Goal: Task Accomplishment & Management: Complete application form

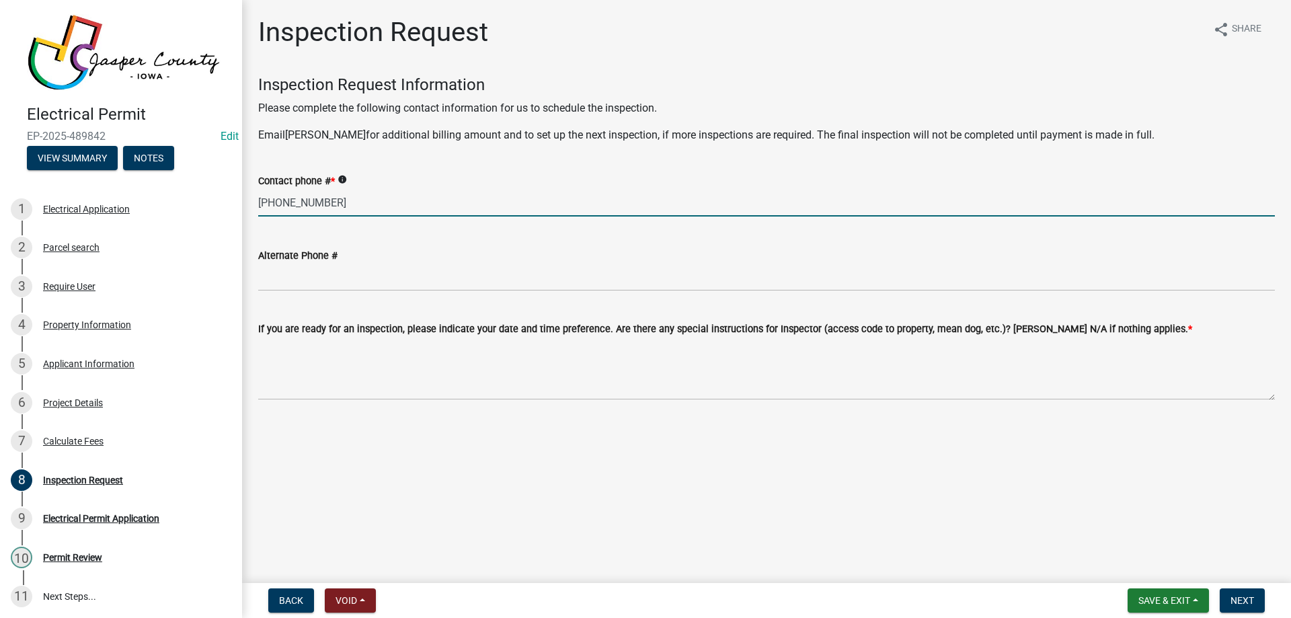
click at [757, 196] on input "[PHONE_NUMBER]" at bounding box center [766, 203] width 1016 height 28
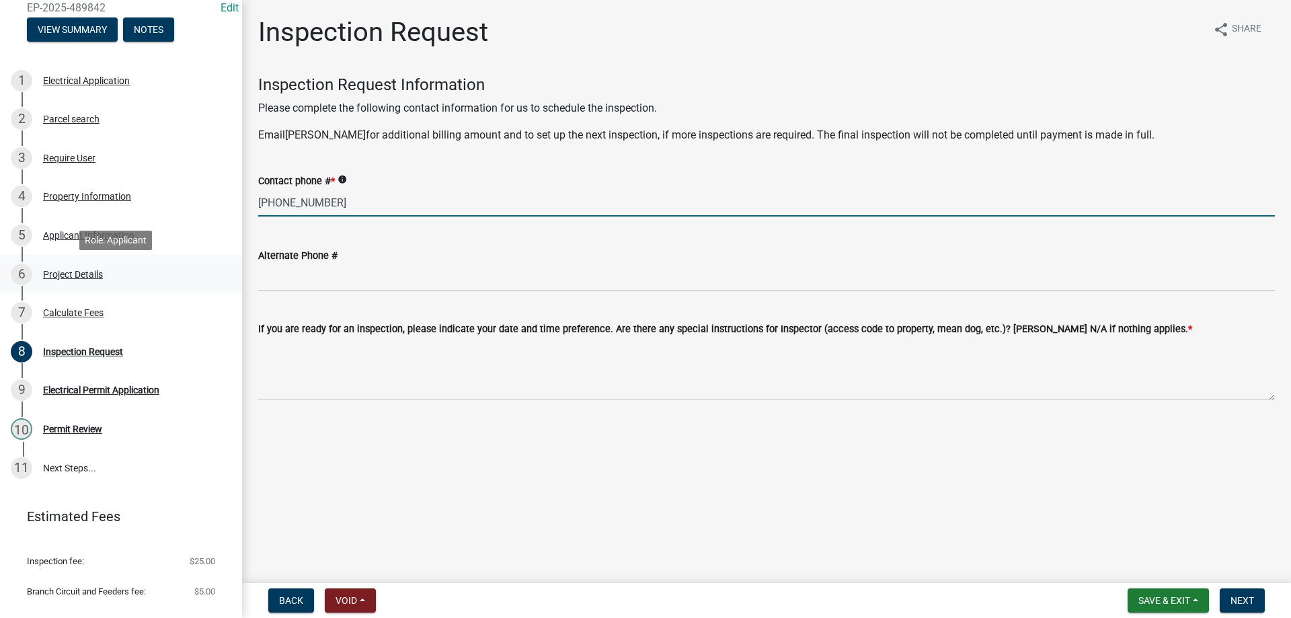
scroll to position [134, 0]
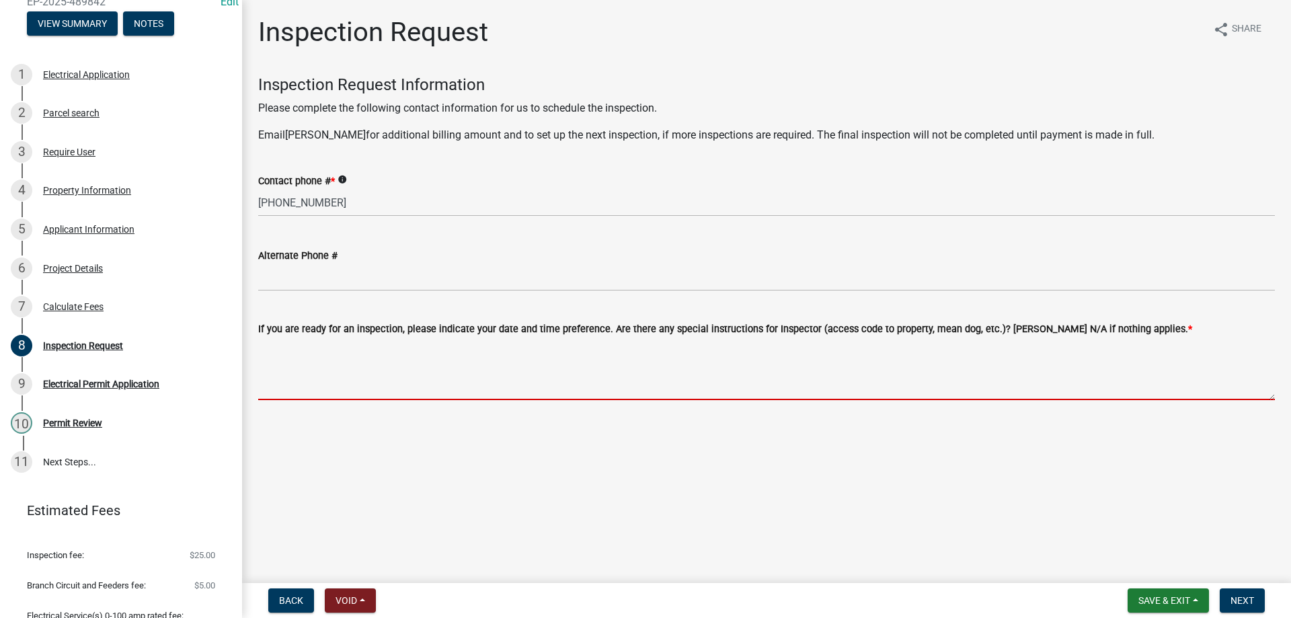
click at [329, 362] on textarea "If you are ready for an inspection, please indicate your date and time preferen…" at bounding box center [766, 368] width 1016 height 63
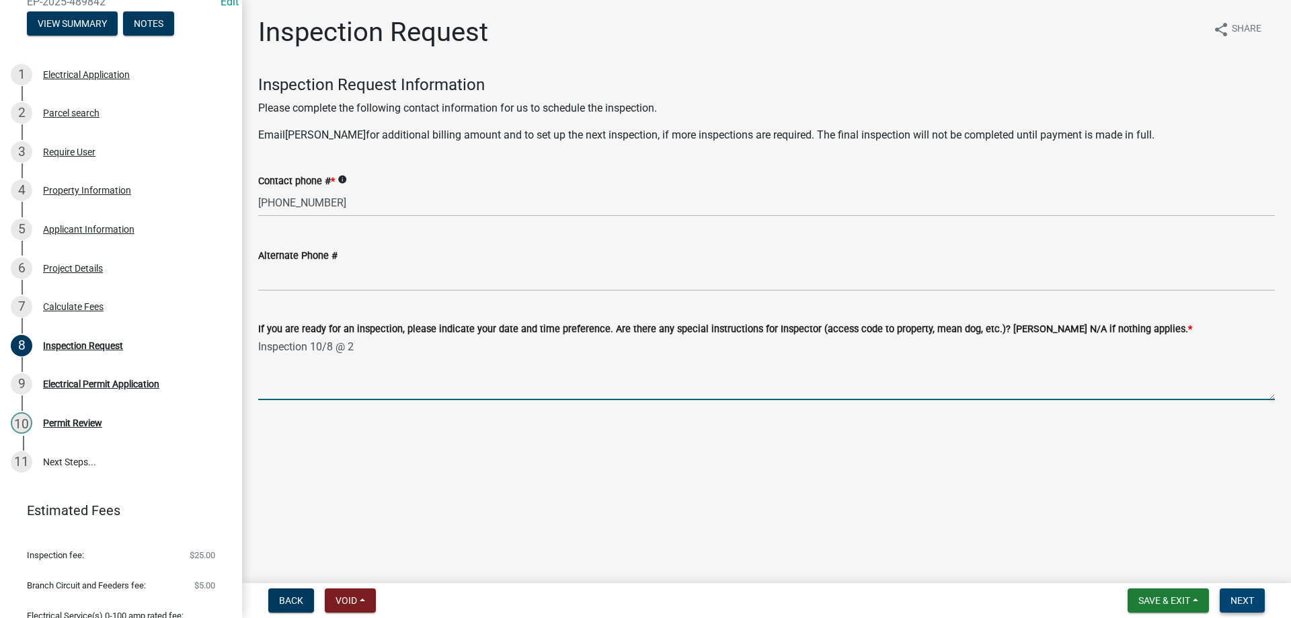
type textarea "Inspection 10/8 @ 2"
click at [1243, 599] on span "Next" at bounding box center [1242, 600] width 24 height 11
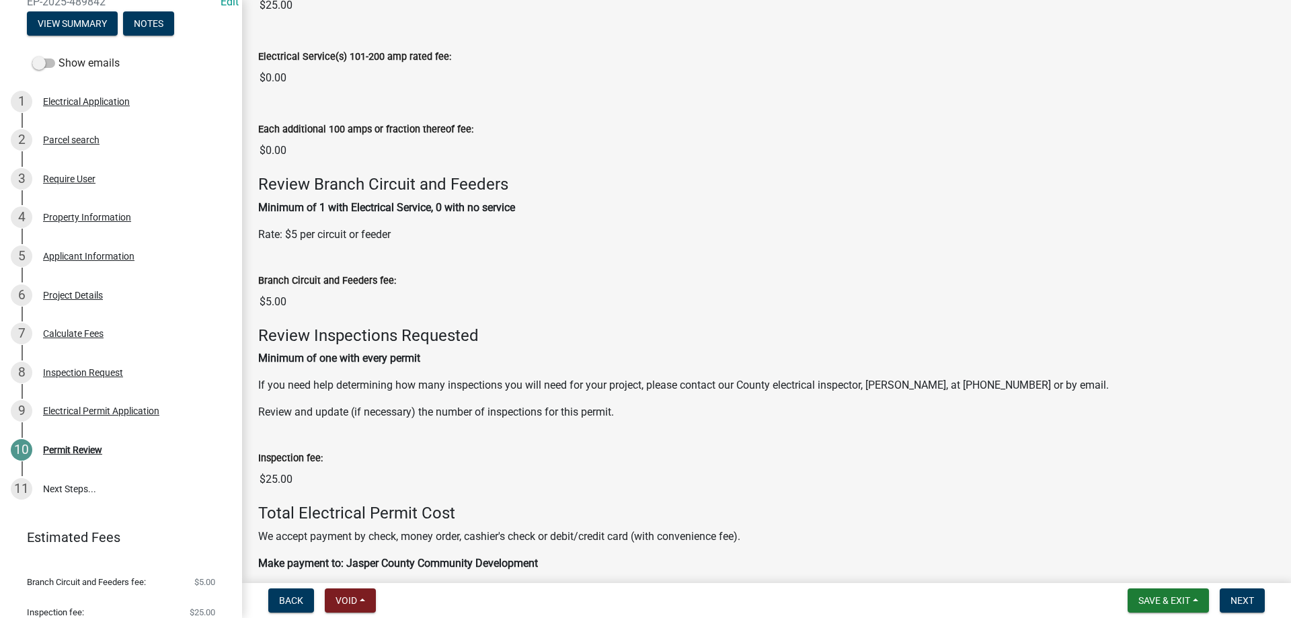
scroll to position [269, 0]
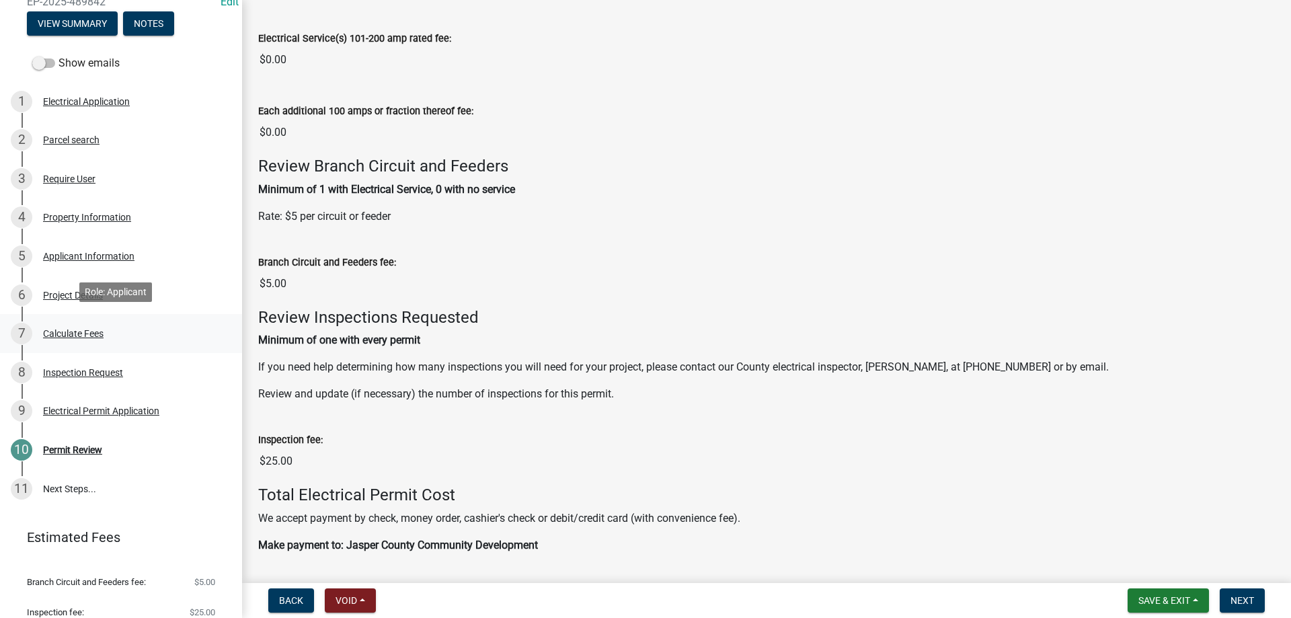
click at [69, 329] on div "Calculate Fees" at bounding box center [73, 333] width 61 height 9
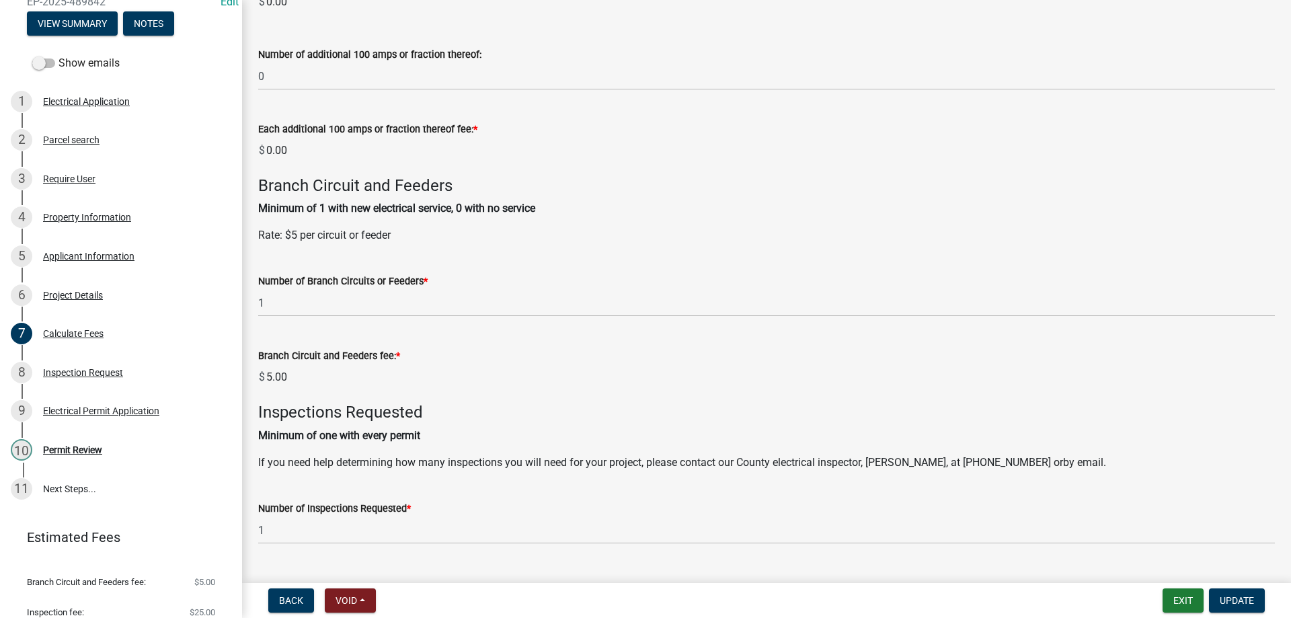
scroll to position [605, 0]
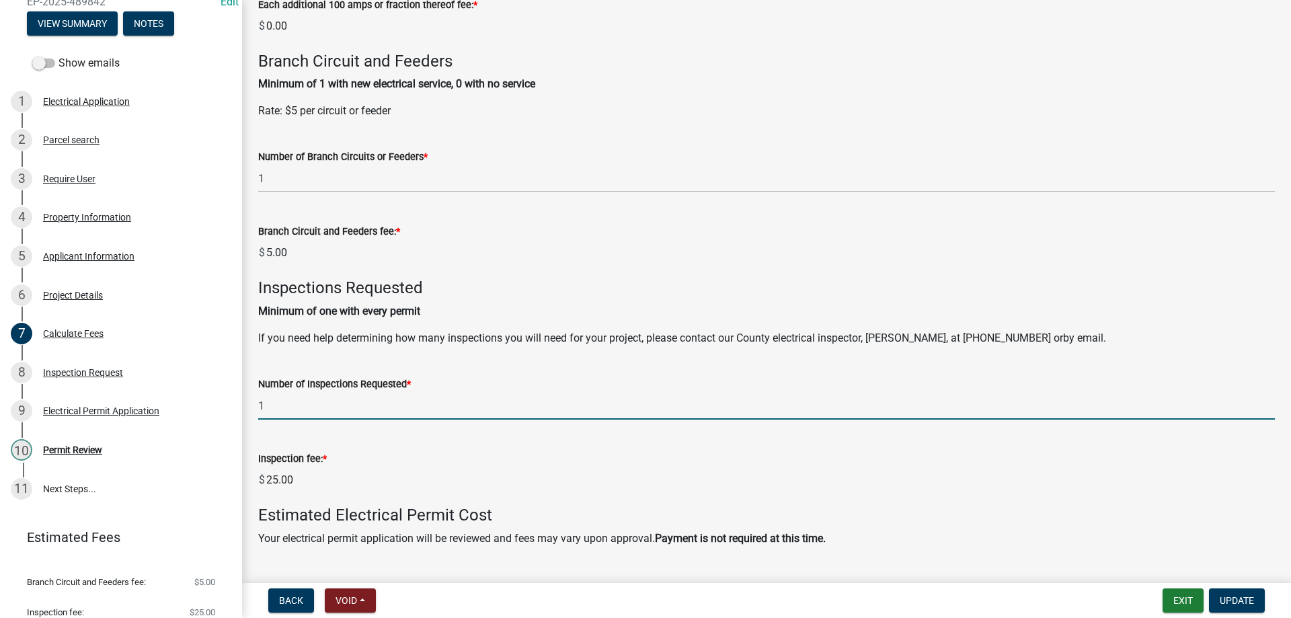
click at [300, 409] on input "1" at bounding box center [766, 406] width 1016 height 28
type input "2"
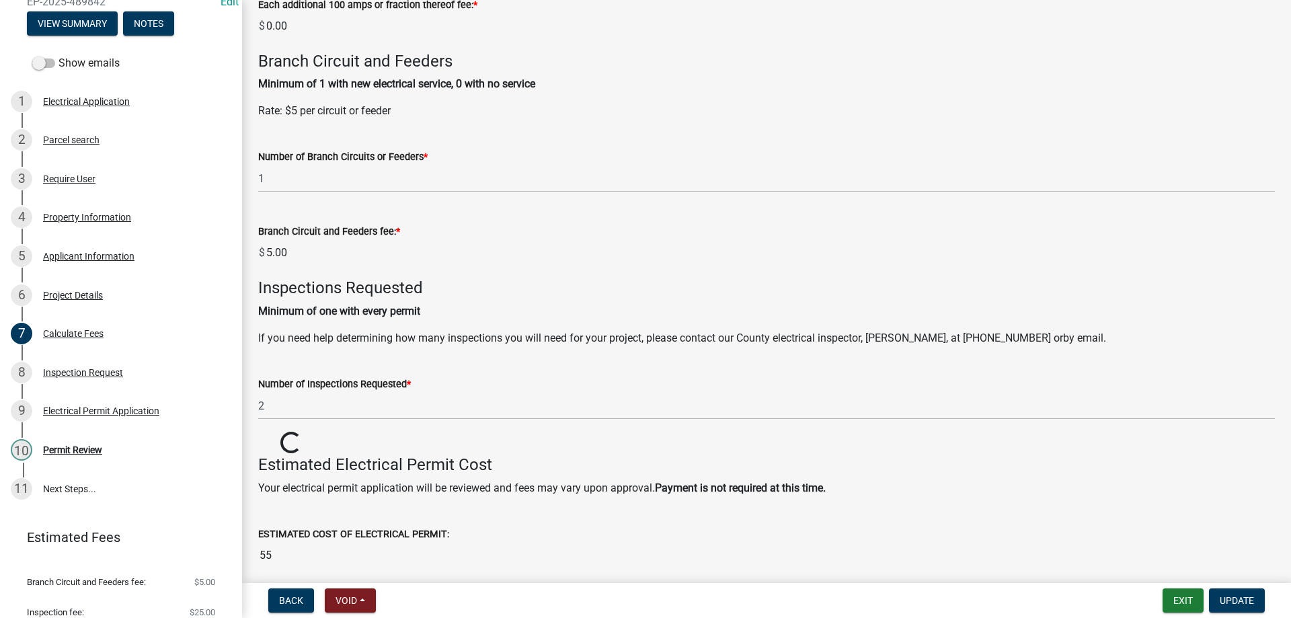
click at [676, 444] on wm-data-entity-input "Inspection fee: * $ Loading... Loading..." at bounding box center [766, 444] width 1016 height 24
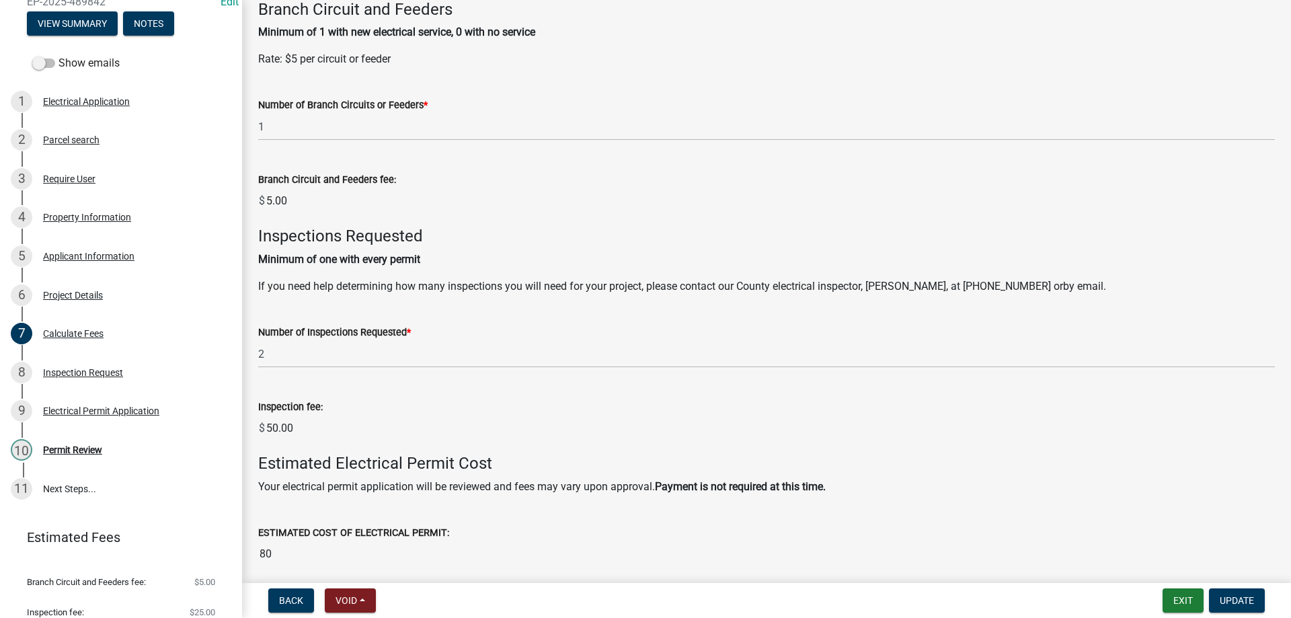
scroll to position [711, 0]
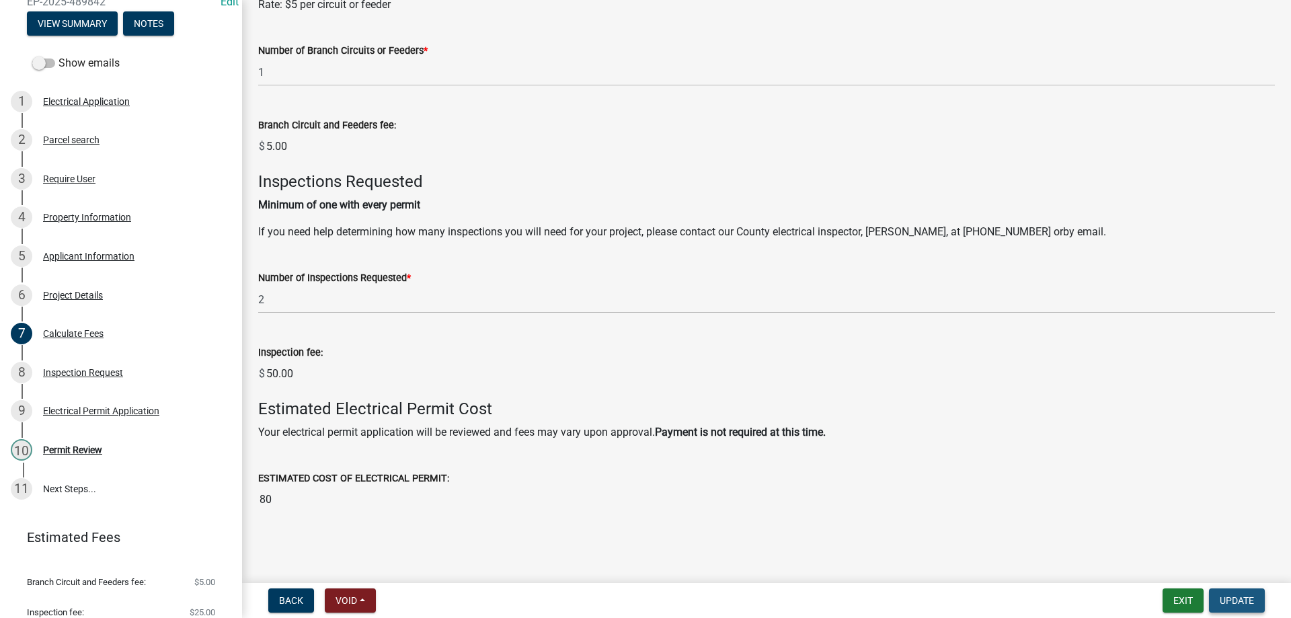
click at [1242, 602] on span "Update" at bounding box center [1236, 600] width 34 height 11
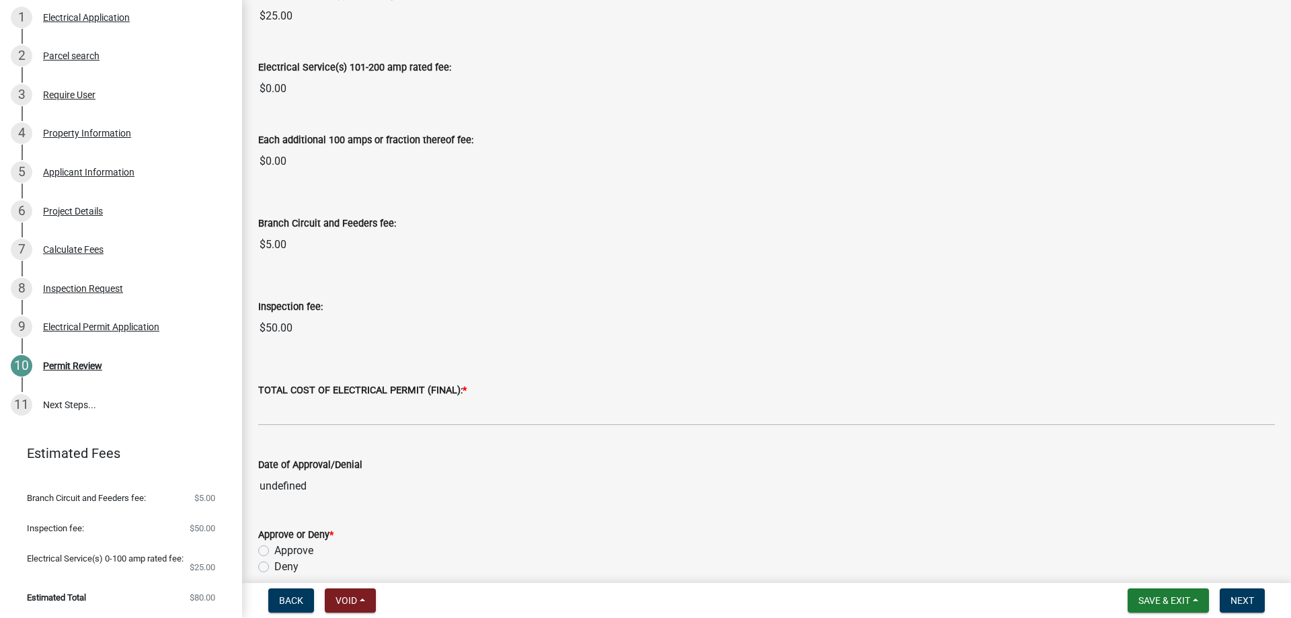
scroll to position [269, 0]
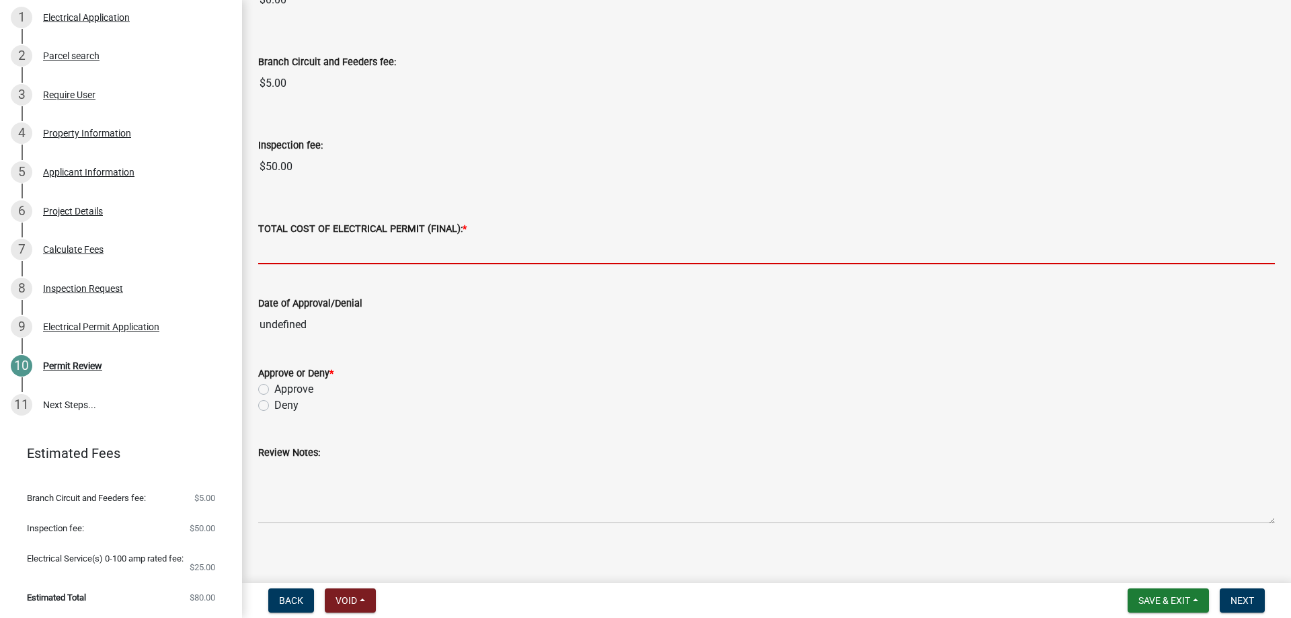
click at [313, 242] on input "text" at bounding box center [766, 251] width 1016 height 28
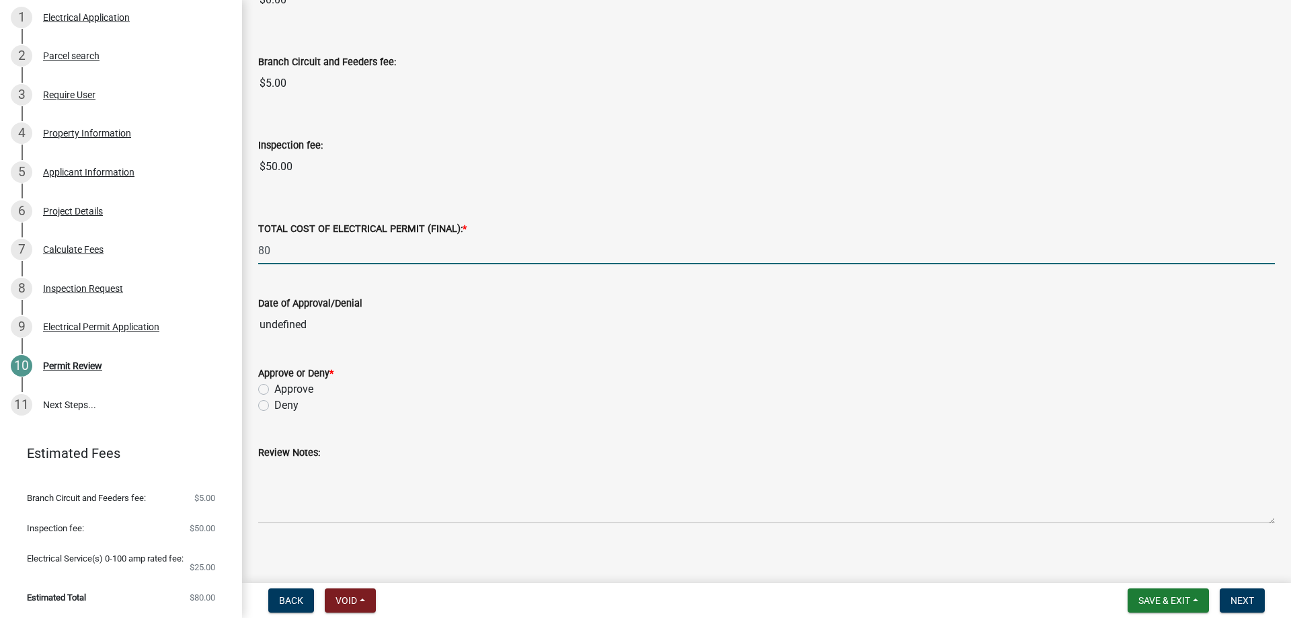
type input "80"
click at [274, 391] on label "Approve" at bounding box center [293, 389] width 39 height 16
click at [274, 390] on input "Approve" at bounding box center [278, 385] width 9 height 9
radio input "true"
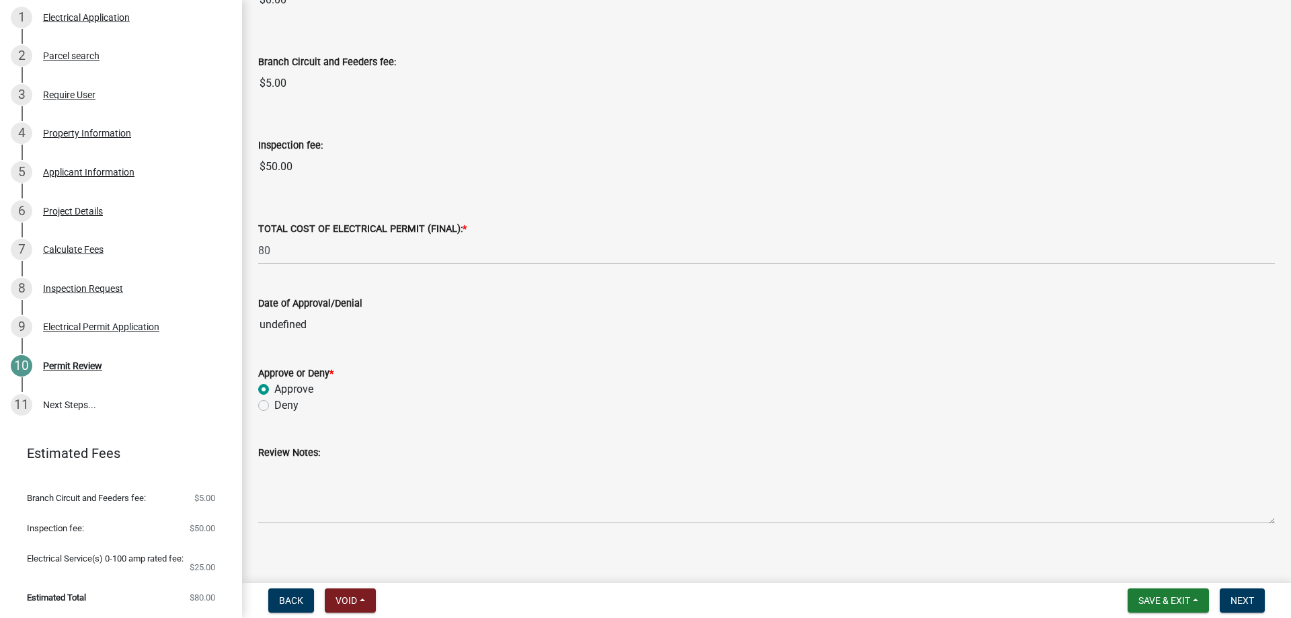
click at [502, 414] on wm-data-entity-input "Approve or Deny * Approve Deny" at bounding box center [766, 387] width 1016 height 77
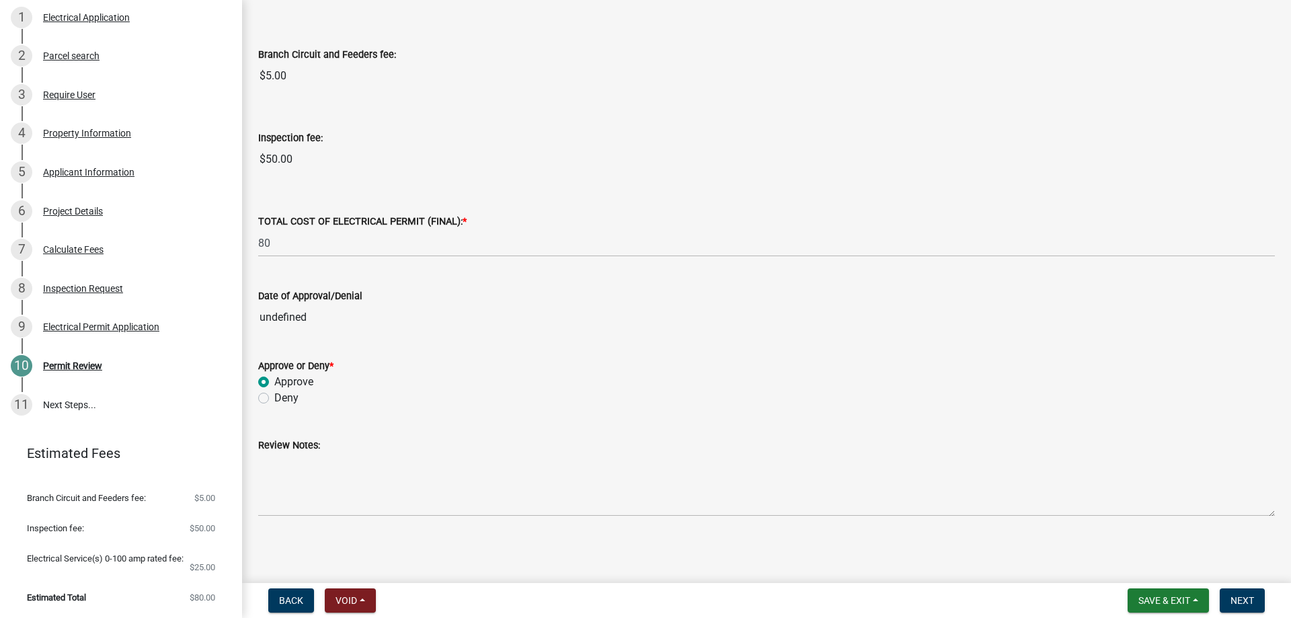
scroll to position [278, 0]
click at [1254, 597] on span "Next" at bounding box center [1242, 600] width 24 height 11
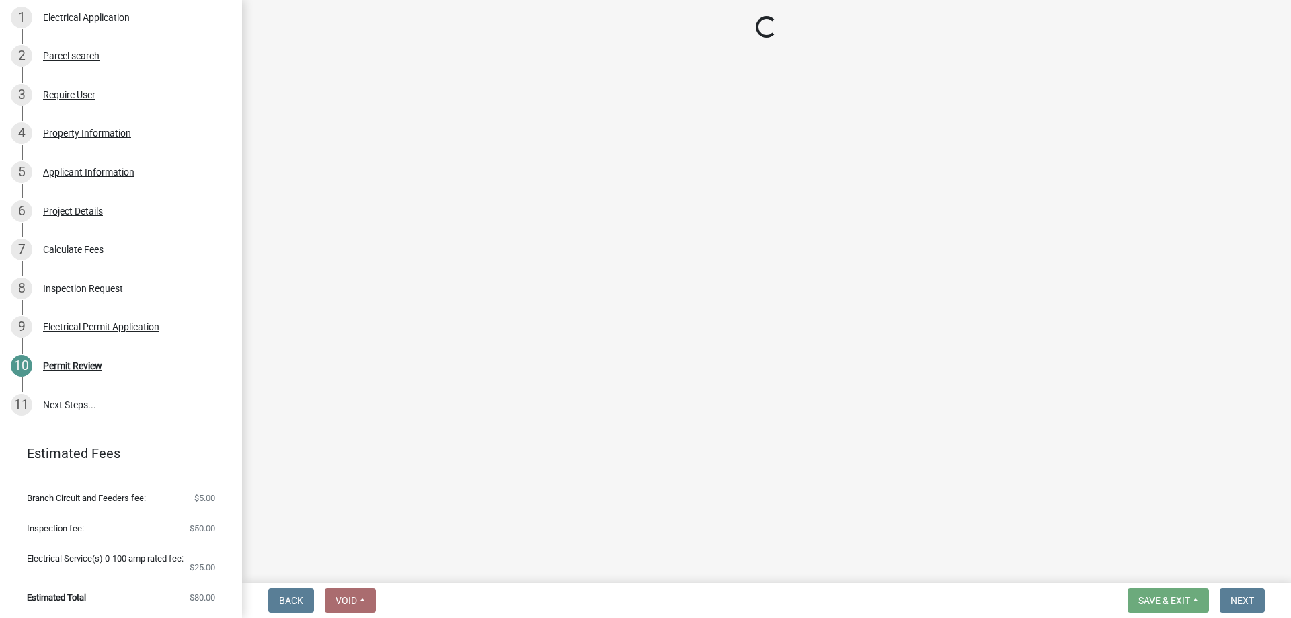
select select "3: 3"
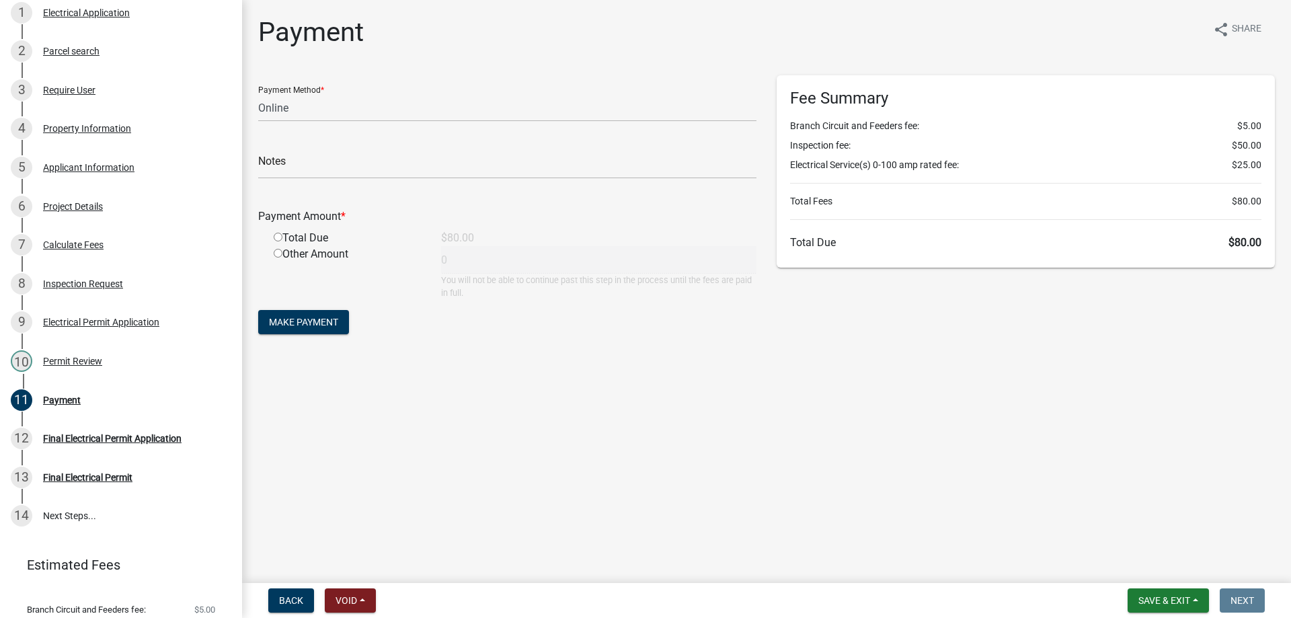
scroll to position [339, 0]
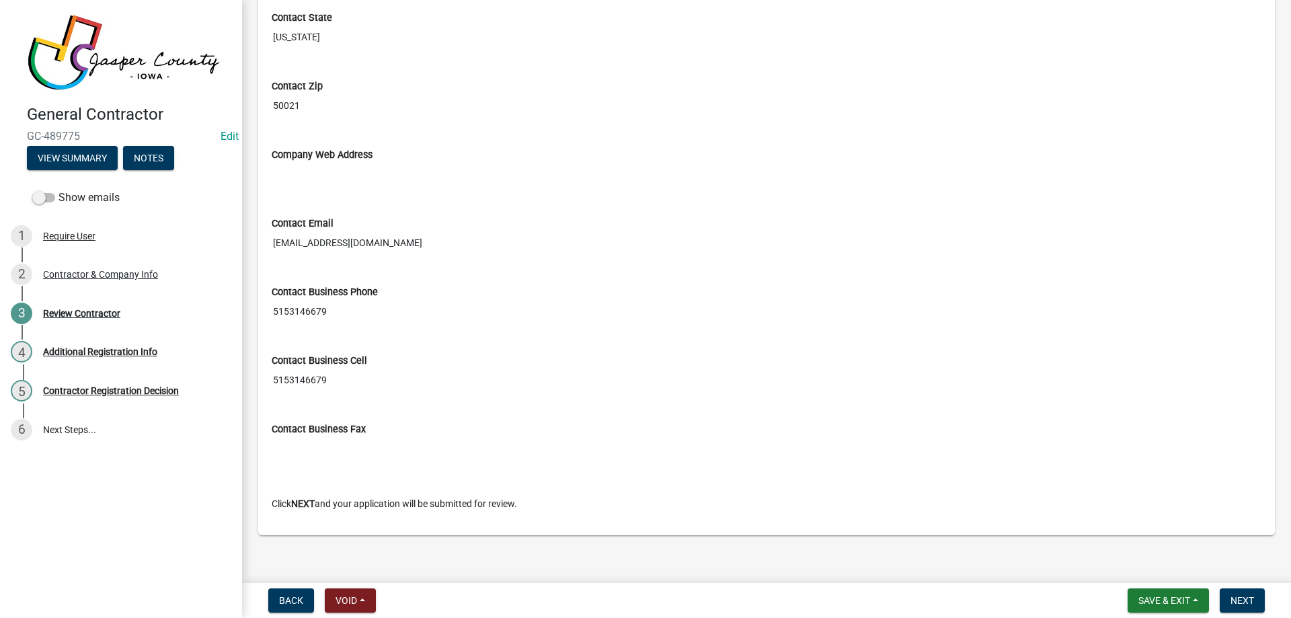
scroll to position [637, 0]
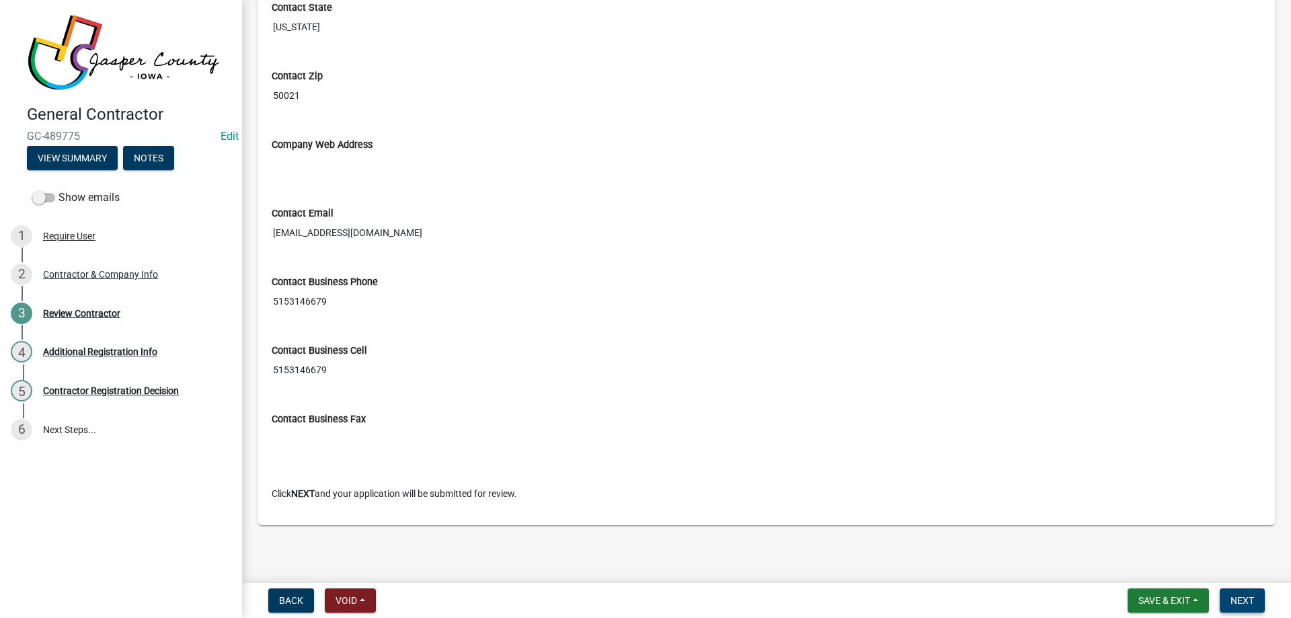
click at [1230, 595] on span "Next" at bounding box center [1242, 600] width 24 height 11
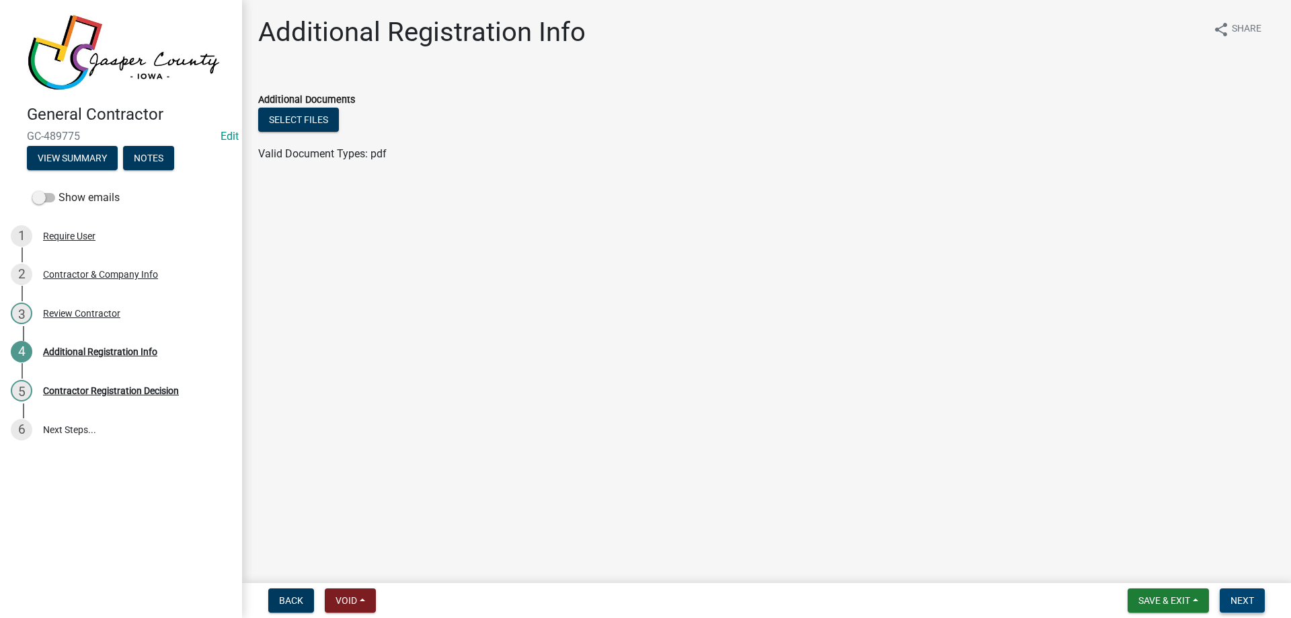
click at [1243, 596] on span "Next" at bounding box center [1242, 600] width 24 height 11
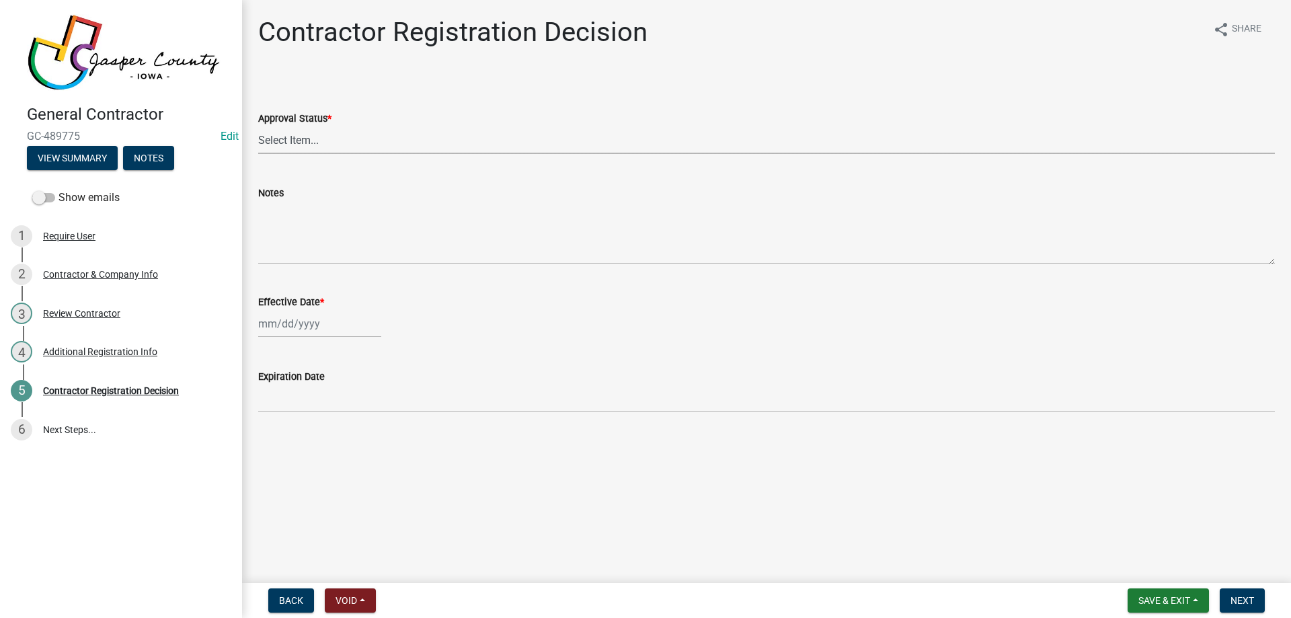
click at [328, 135] on select "Select Item... Approved Denied" at bounding box center [766, 140] width 1016 height 28
click at [258, 126] on select "Select Item... Approved Denied" at bounding box center [766, 140] width 1016 height 28
select select "4b86b809-39dd-4c68-9f3d-fdb3e7050482"
click at [318, 313] on div at bounding box center [319, 324] width 123 height 28
select select "10"
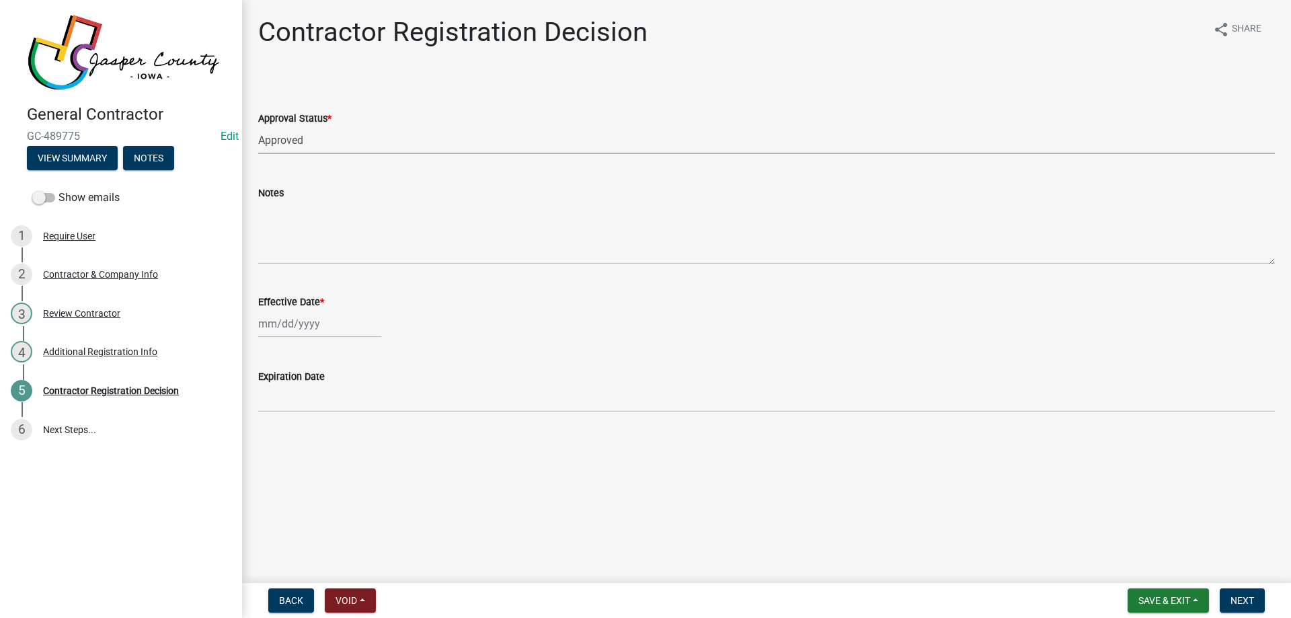
select select "2025"
click at [334, 414] on div "9" at bounding box center [336, 417] width 22 height 22
type input "10/09/2025"
click at [1240, 595] on span "Next" at bounding box center [1242, 600] width 24 height 11
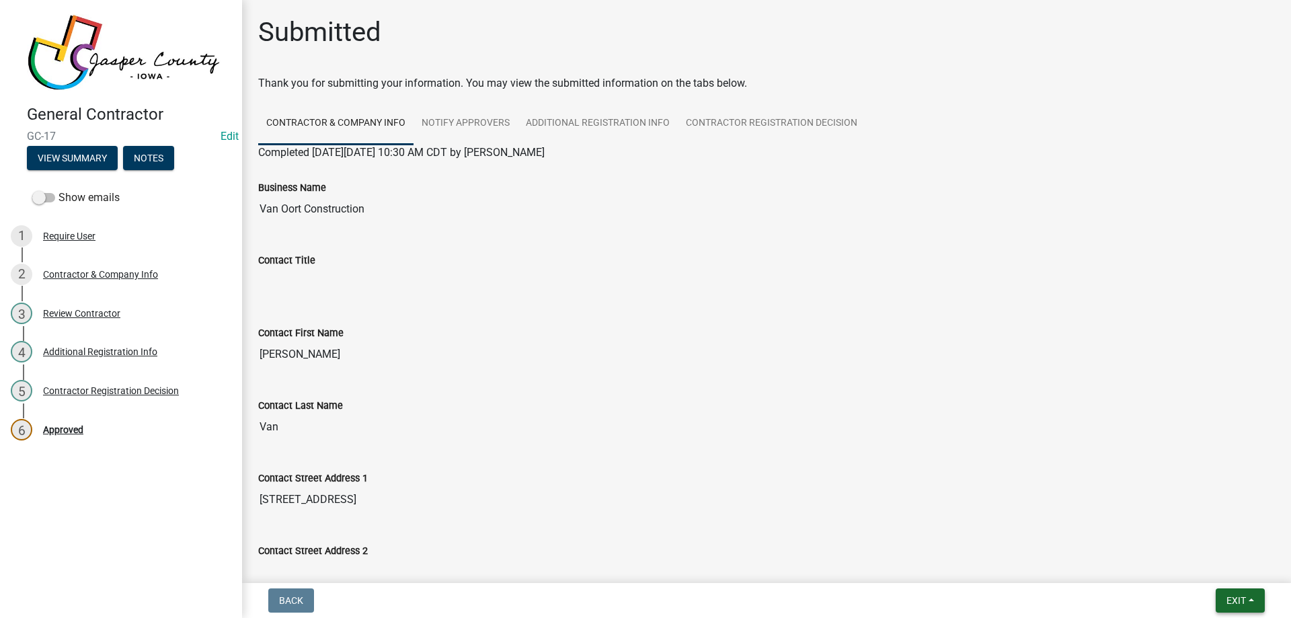
click at [1237, 600] on span "Exit" at bounding box center [1235, 600] width 19 height 11
click at [1236, 560] on button "Save & Exit" at bounding box center [1211, 565] width 108 height 32
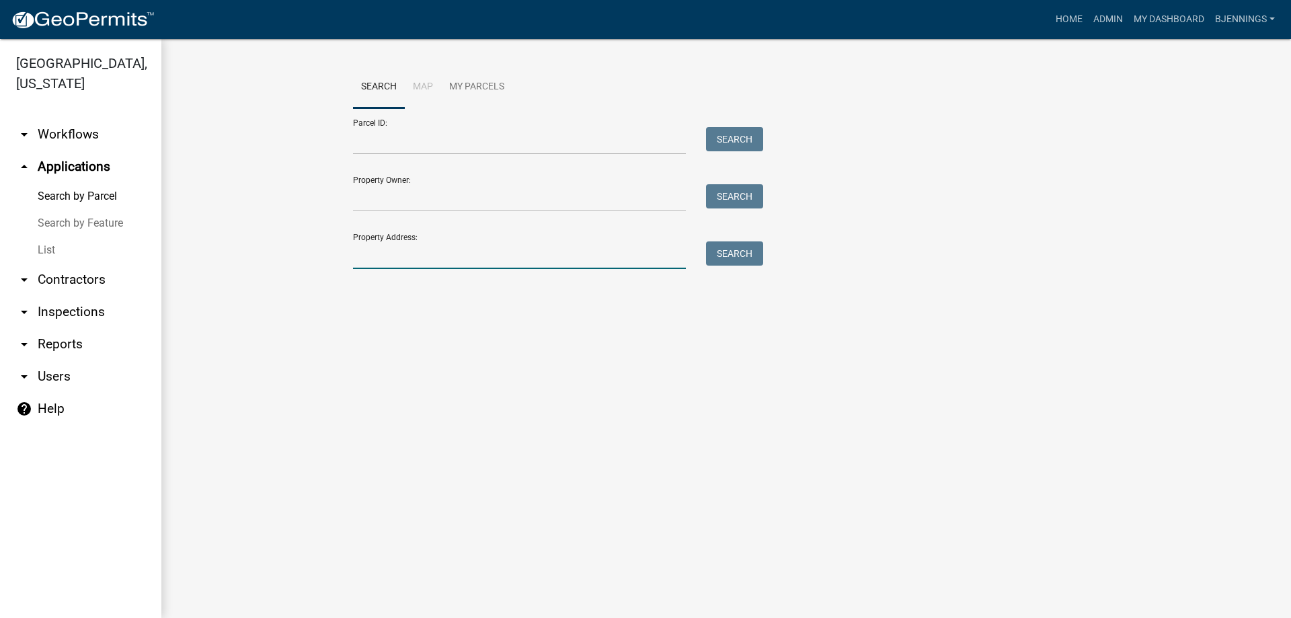
click at [442, 247] on input "Property Address:" at bounding box center [519, 255] width 333 height 28
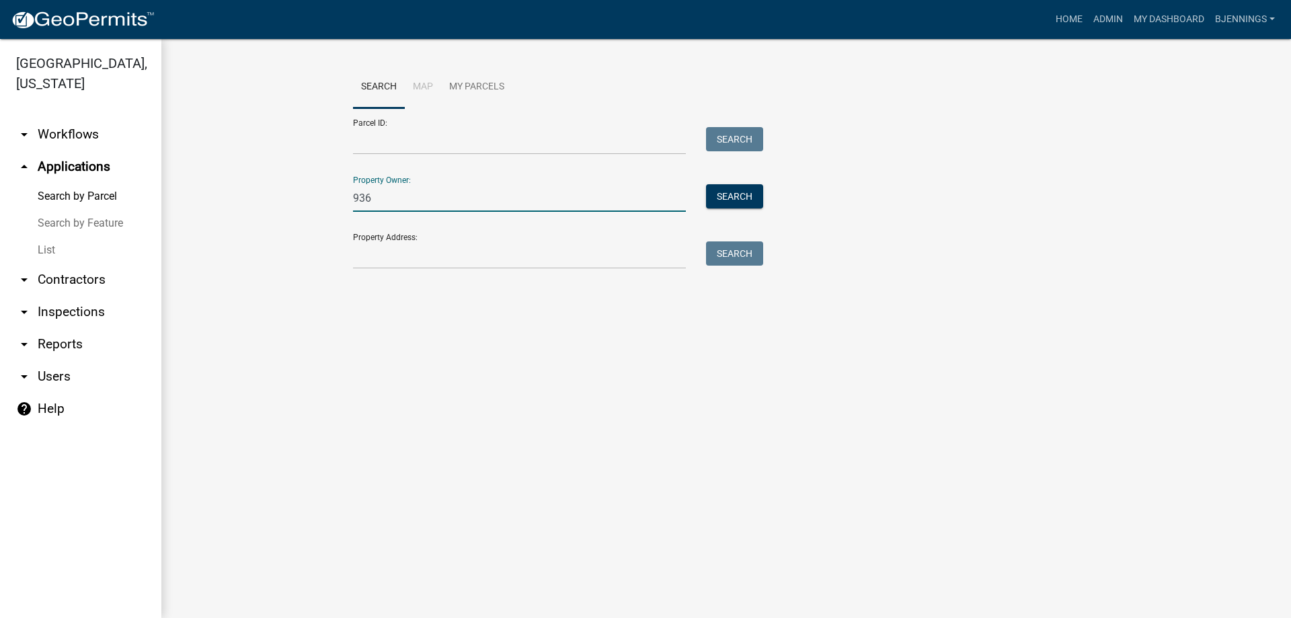
type input "9364"
drag, startPoint x: 403, startPoint y: 198, endPoint x: 303, endPoint y: 200, distance: 100.9
click at [303, 200] on wm-workflow-application-search-view "Search Map My Parcels Parcel ID: Search Property Owner: 9364 Search Property Ad…" at bounding box center [726, 195] width 1076 height 258
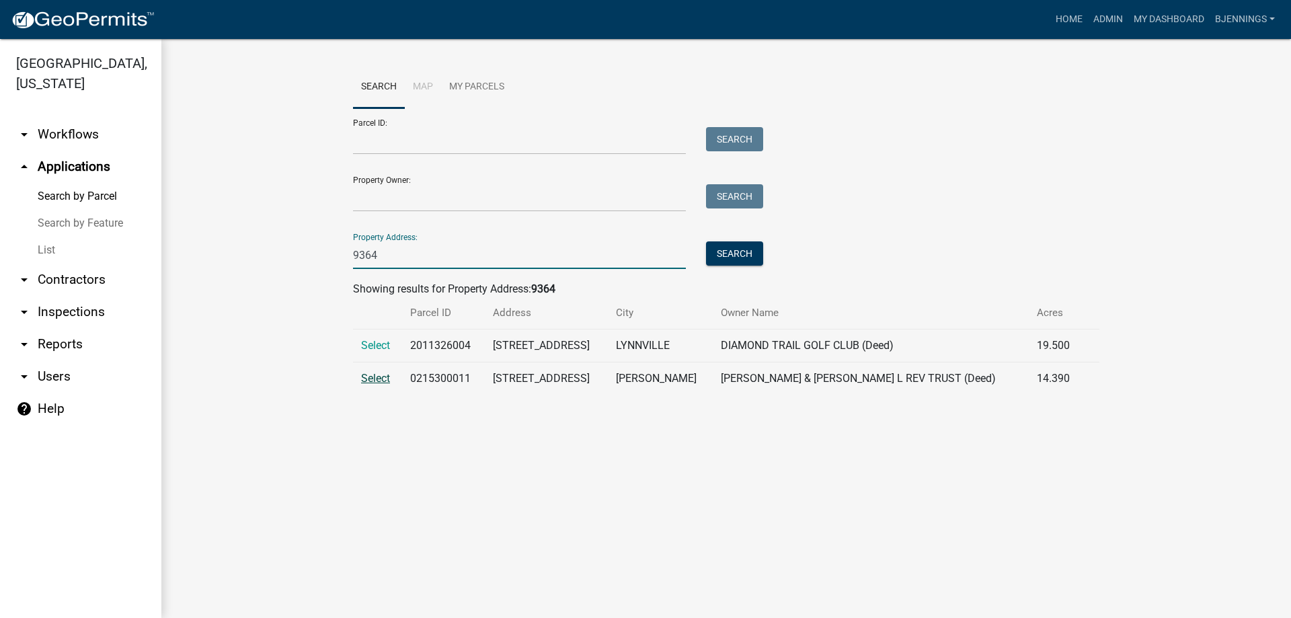
type input "9364"
click at [373, 380] on span "Select" at bounding box center [375, 378] width 29 height 13
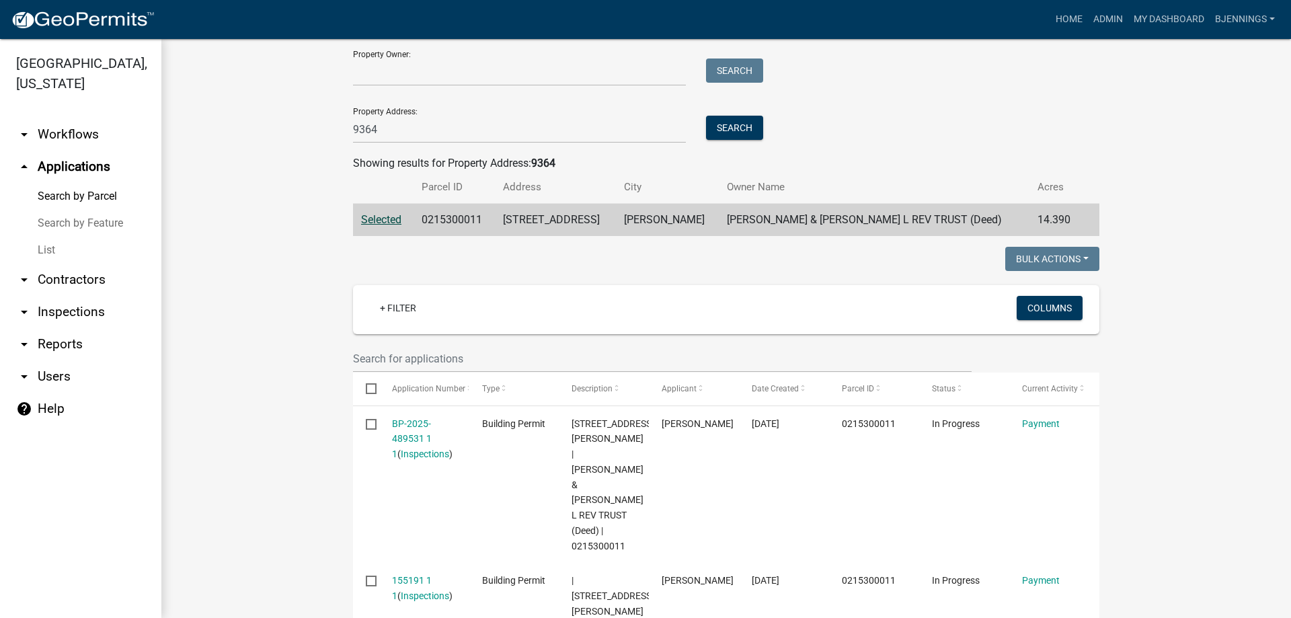
scroll to position [134, 0]
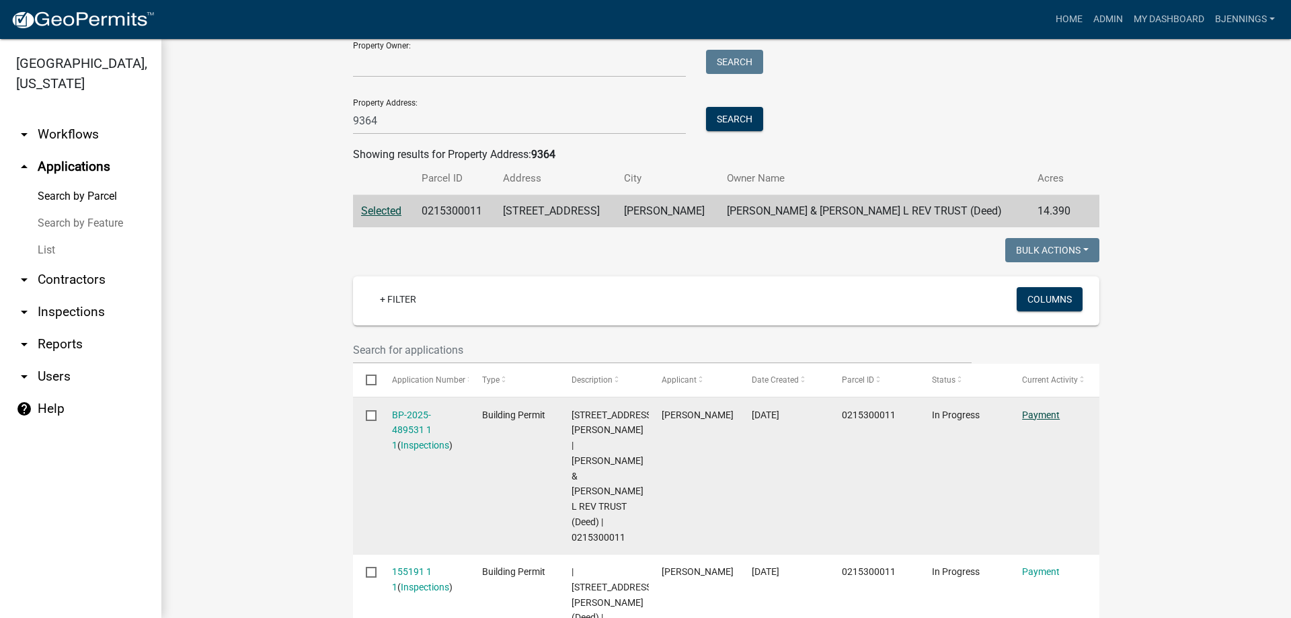
click at [1036, 409] on link "Payment" at bounding box center [1041, 414] width 38 height 11
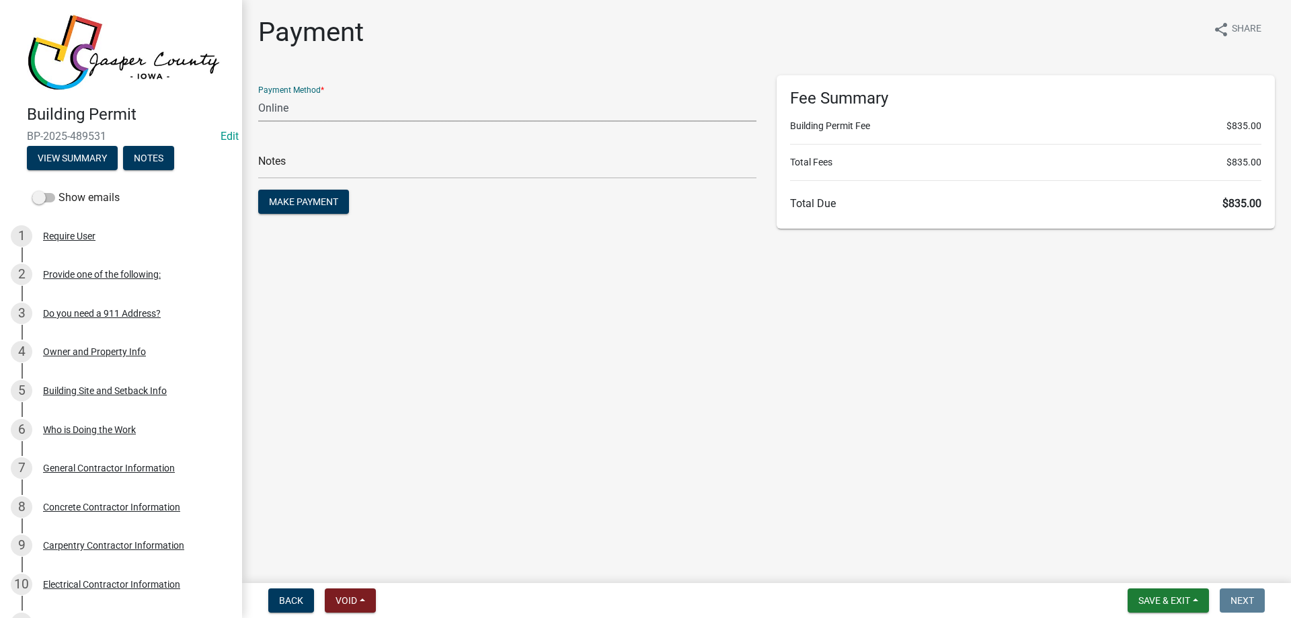
click at [300, 102] on select "Credit Card POS Check Cash Online" at bounding box center [507, 108] width 498 height 28
select select "1: 0"
click at [258, 94] on select "Credit Card POS Check Cash Online" at bounding box center [507, 108] width 498 height 28
click at [370, 148] on div "Check #" at bounding box center [507, 155] width 498 height 46
click at [372, 164] on input "text" at bounding box center [507, 165] width 498 height 28
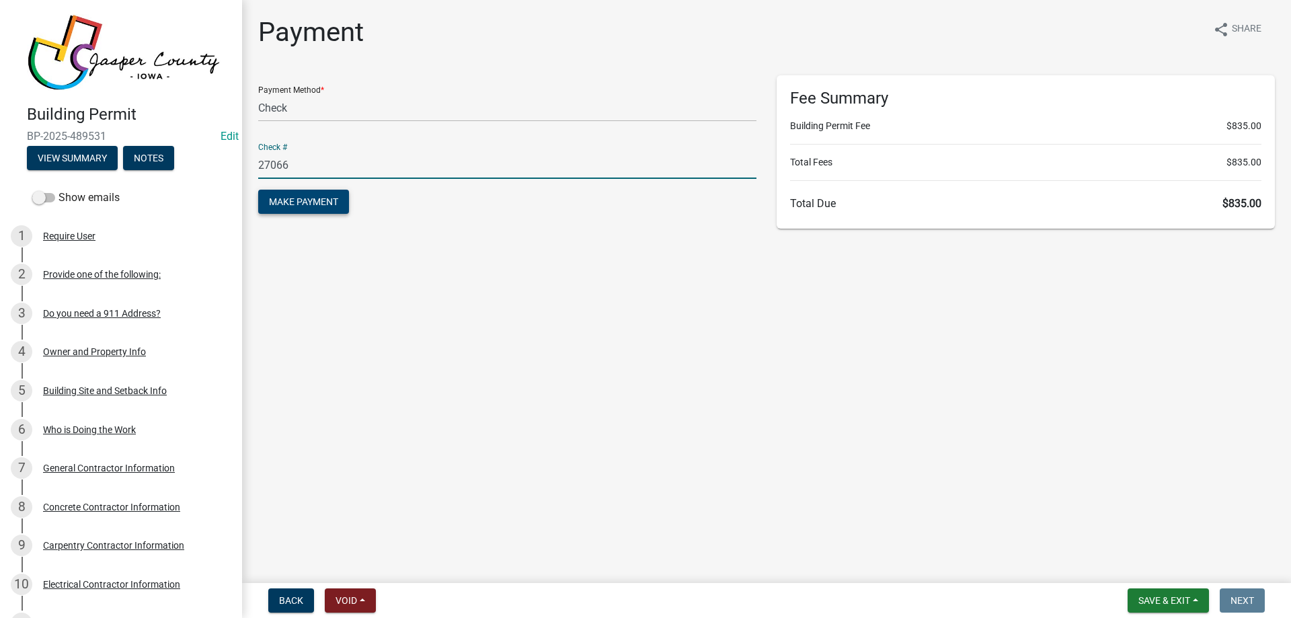
type input "27066"
click at [274, 196] on span "Make Payment" at bounding box center [303, 201] width 69 height 11
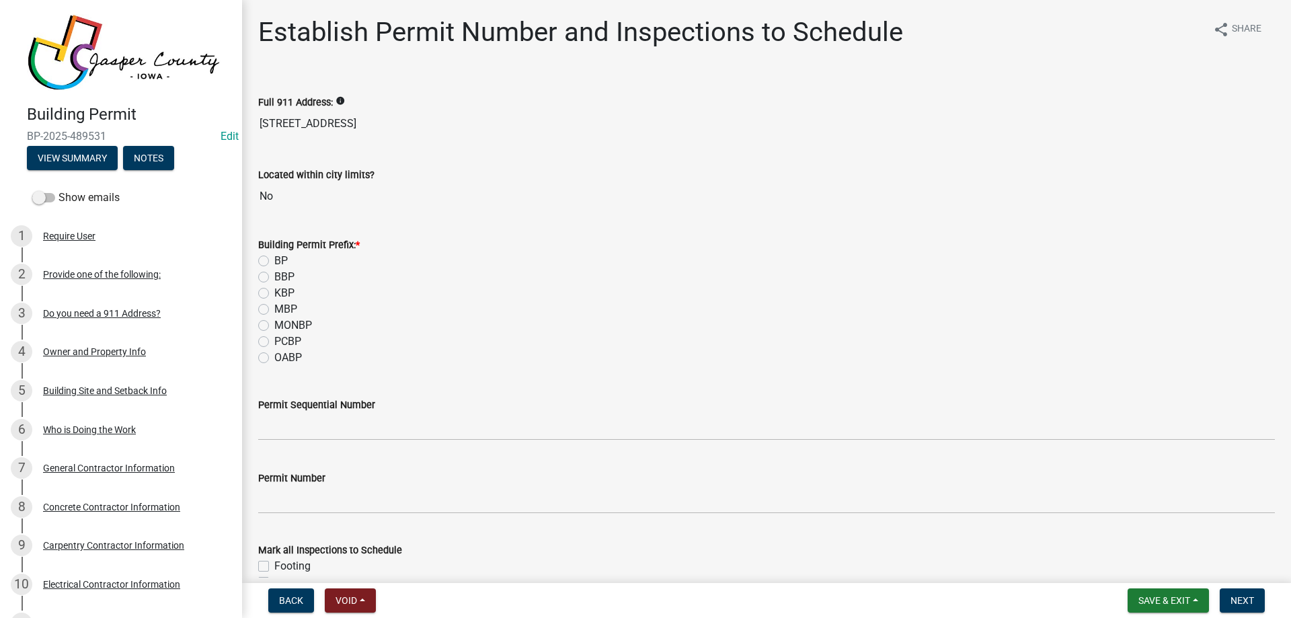
click at [274, 256] on label "BP" at bounding box center [280, 261] width 13 height 16
click at [274, 256] on input "BP" at bounding box center [278, 257] width 9 height 9
radio input "true"
click at [343, 411] on div "Permit Sequential Number" at bounding box center [766, 405] width 1016 height 16
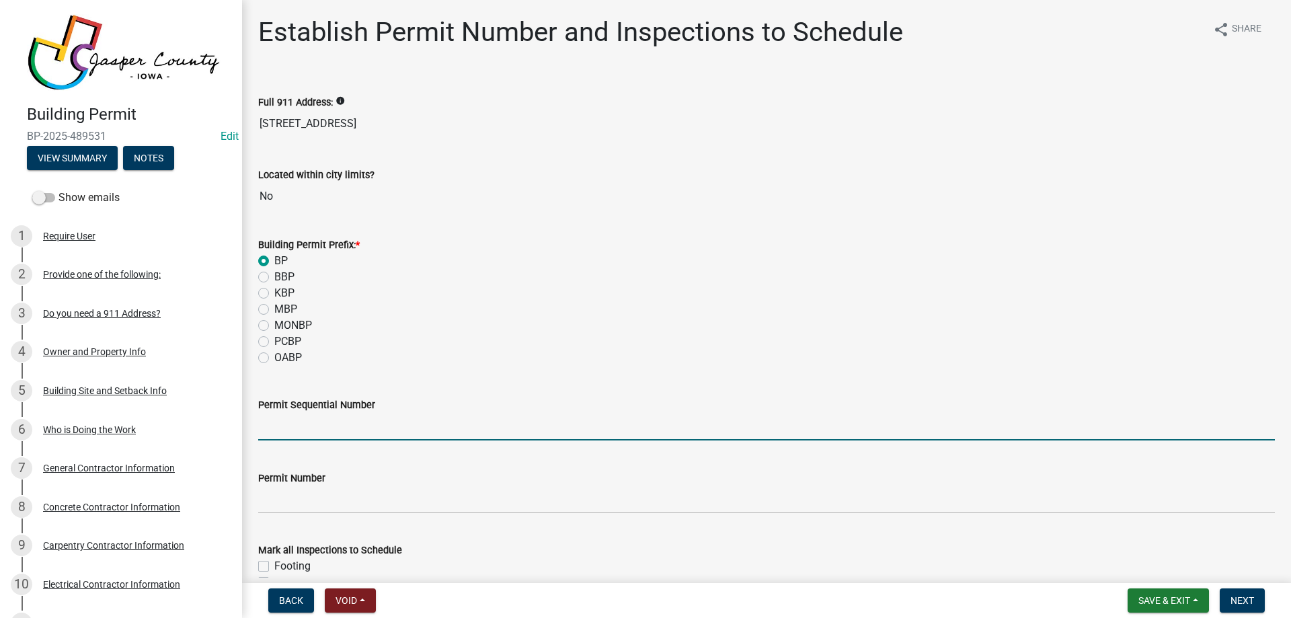
click at [327, 425] on input "Permit Sequential Number" at bounding box center [766, 427] width 1016 height 28
type input "143"
click at [393, 468] on wm-data-entity-input "Permit Number" at bounding box center [766, 488] width 1016 height 75
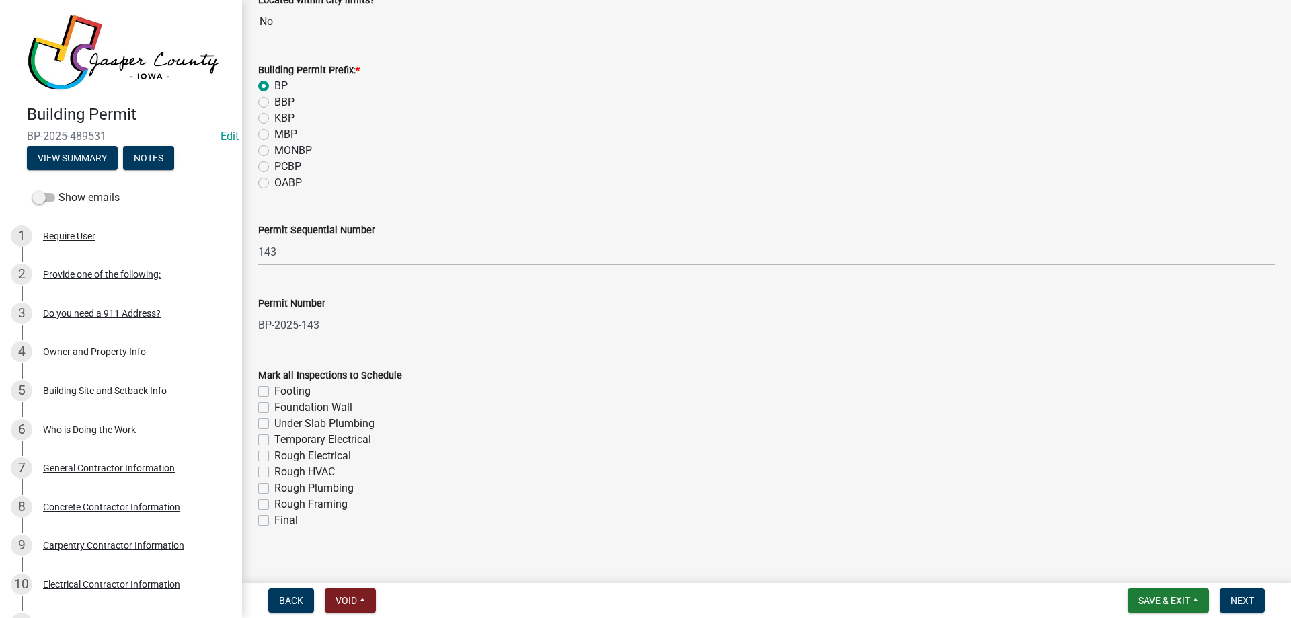
scroll to position [190, 0]
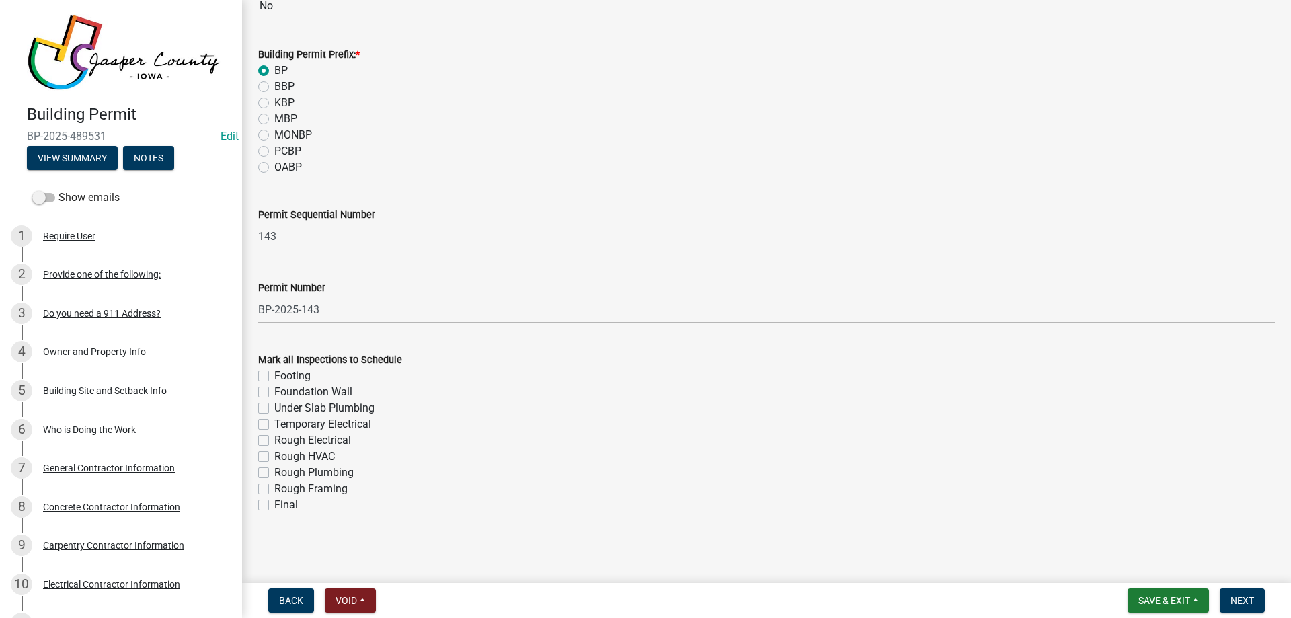
drag, startPoint x: 264, startPoint y: 373, endPoint x: 264, endPoint y: 386, distance: 12.8
click at [274, 376] on label "Footing" at bounding box center [292, 376] width 36 height 16
click at [274, 376] on input "Footing" at bounding box center [278, 372] width 9 height 9
checkbox input "true"
checkbox input "false"
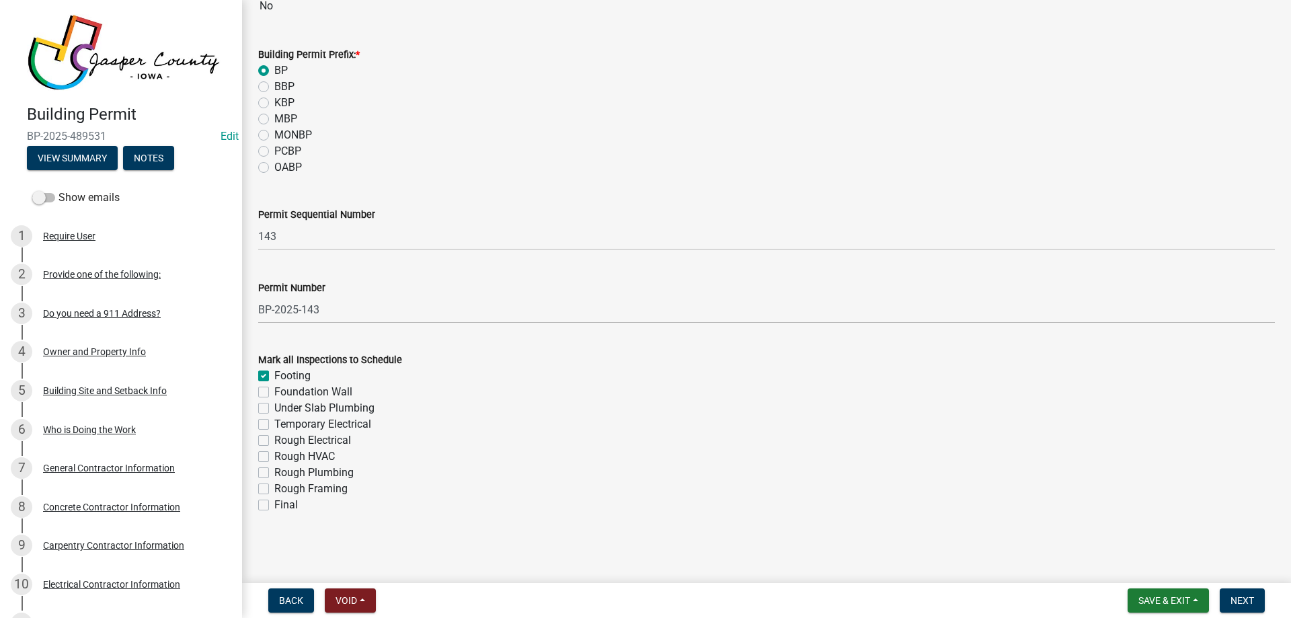
checkbox input "false"
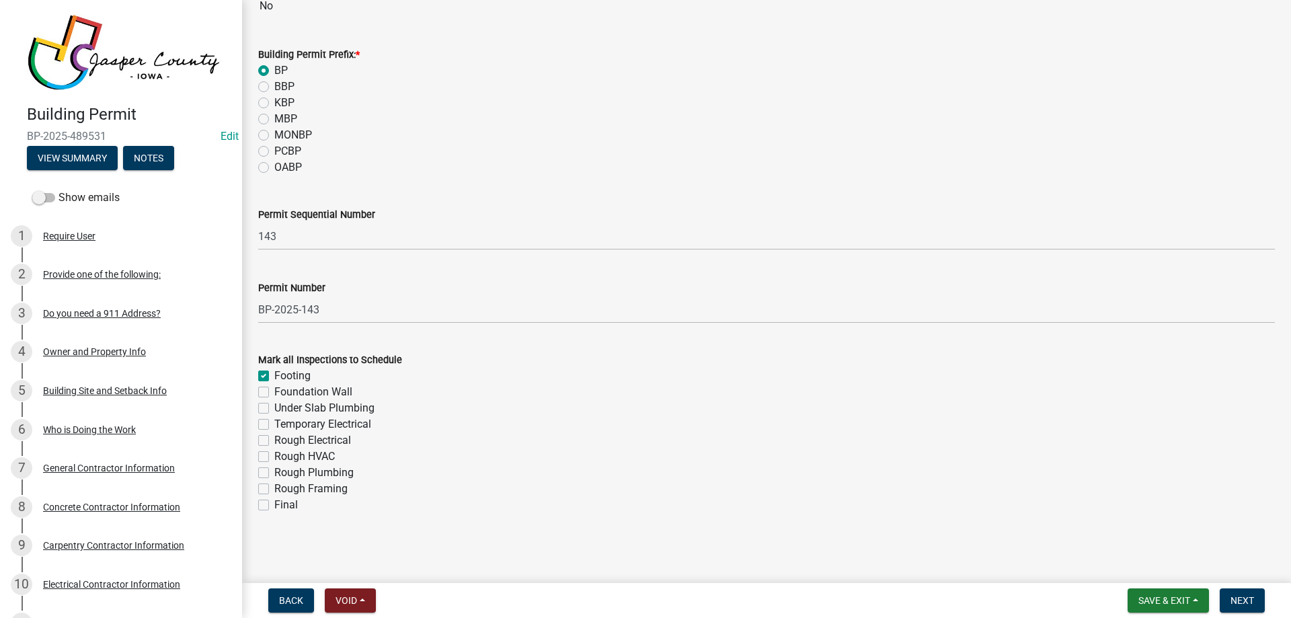
checkbox input "false"
click at [274, 393] on label "Foundation Wall" at bounding box center [313, 392] width 78 height 16
click at [274, 393] on input "Foundation Wall" at bounding box center [278, 388] width 9 height 9
checkbox input "true"
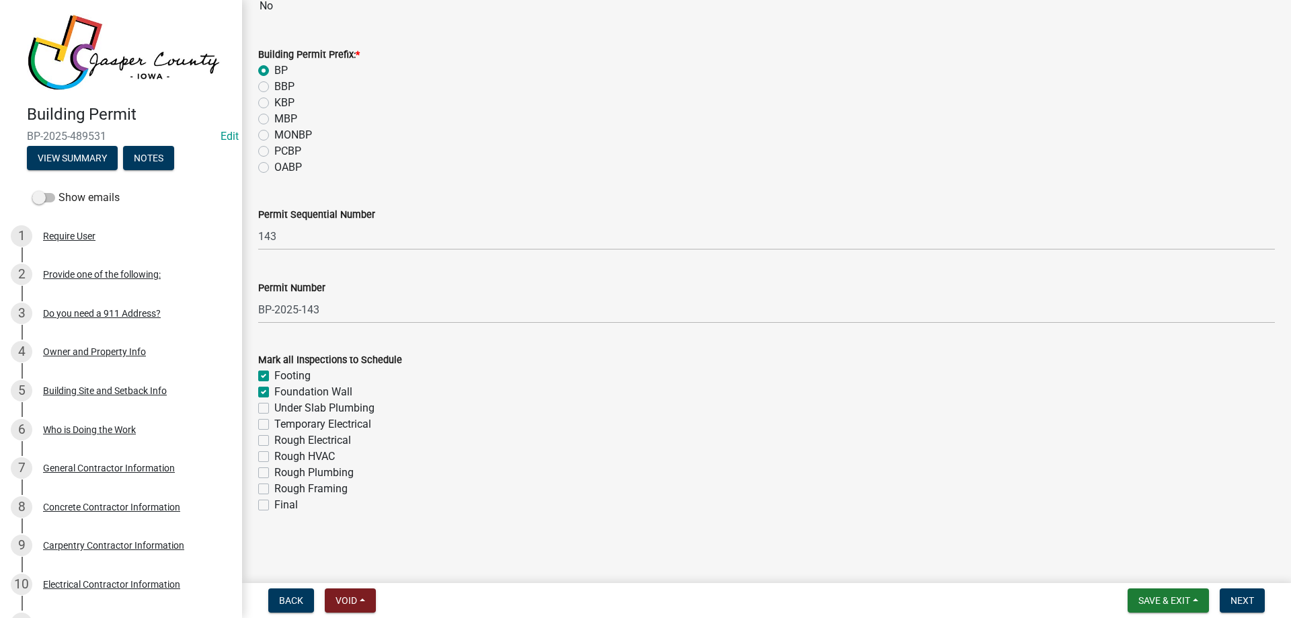
checkbox input "true"
checkbox input "false"
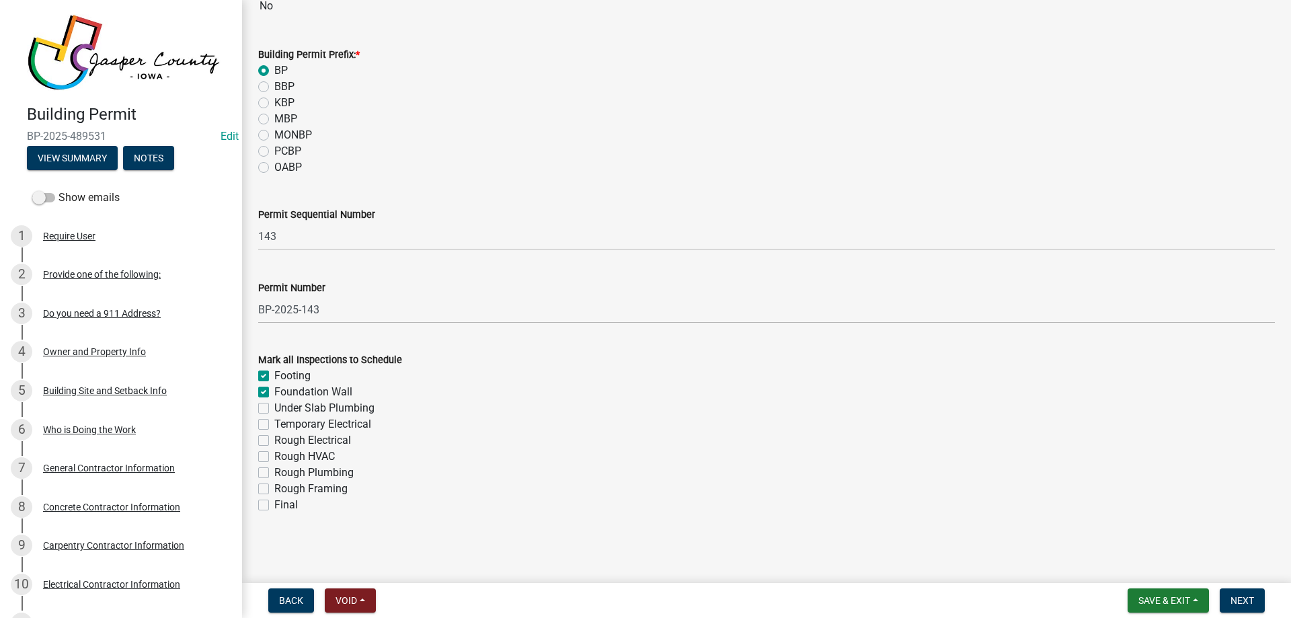
checkbox input "false"
click at [274, 405] on label "Under Slab Plumbing" at bounding box center [324, 408] width 100 height 16
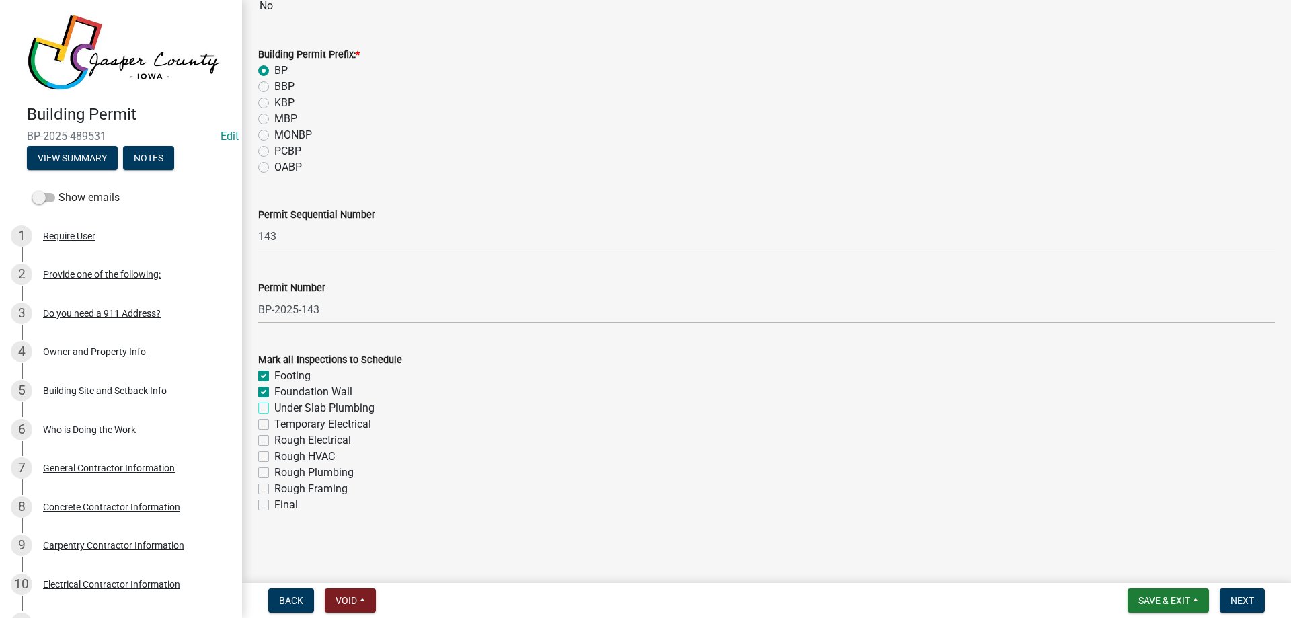
click at [274, 405] on input "Under Slab Plumbing" at bounding box center [278, 404] width 9 height 9
checkbox input "true"
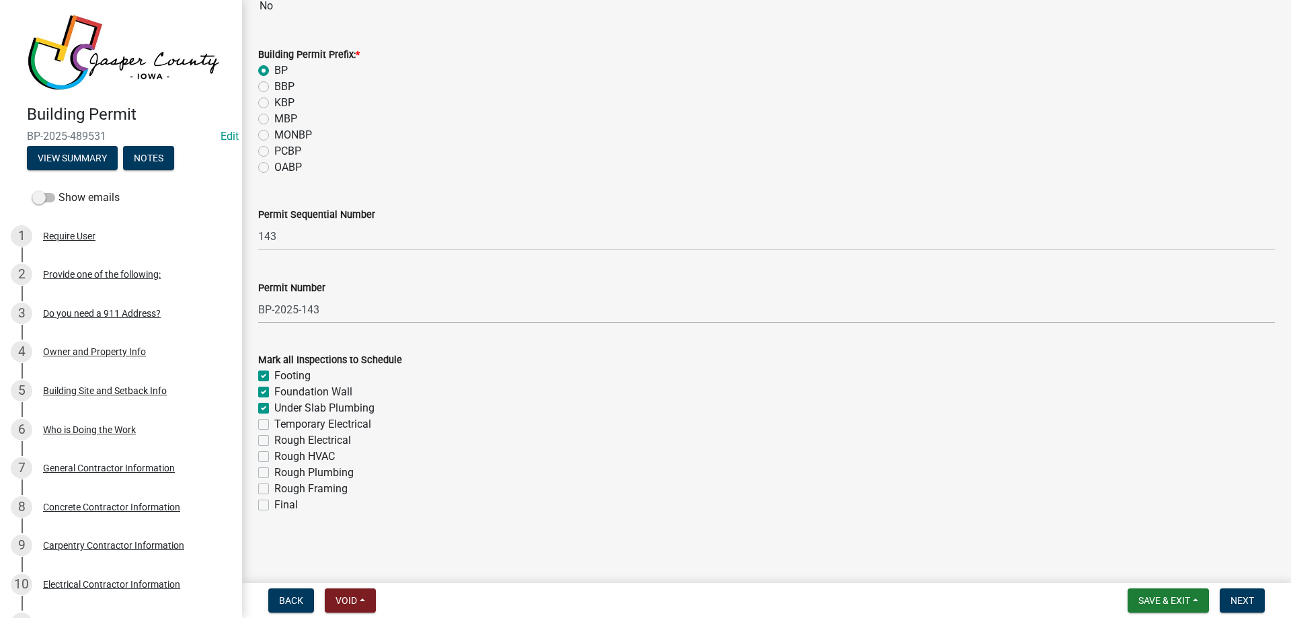
checkbox input "false"
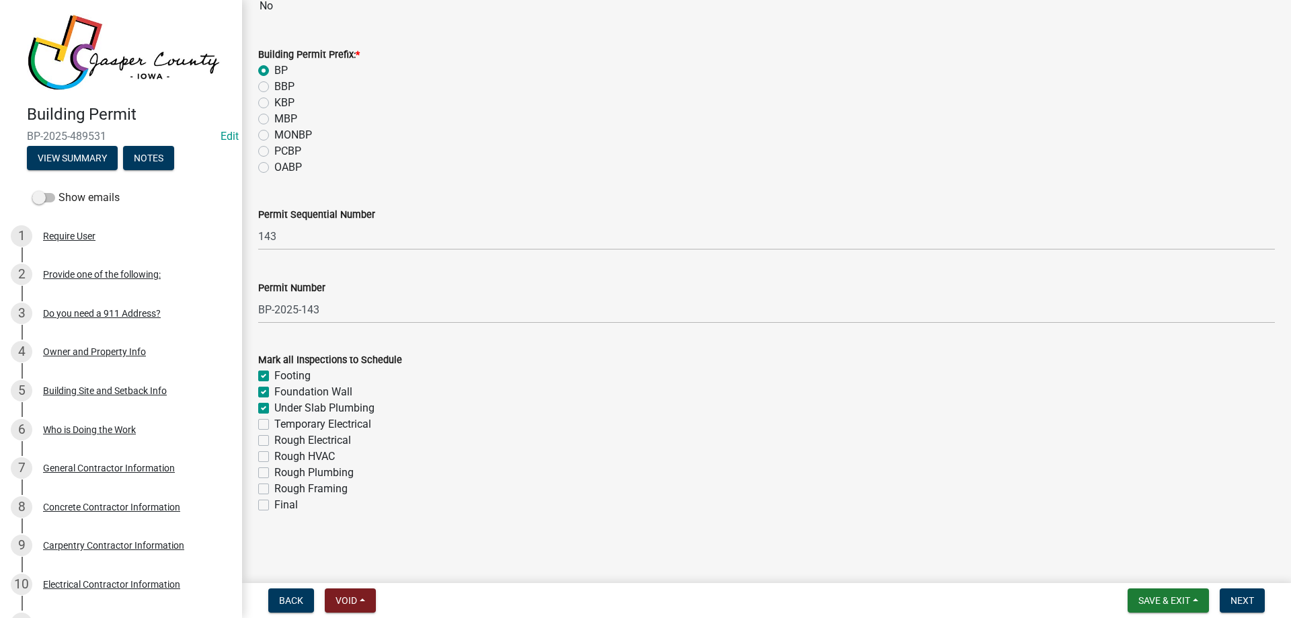
checkbox input "false"
click at [274, 436] on label "Rough Electrical" at bounding box center [312, 440] width 77 height 16
click at [274, 436] on input "Rough Electrical" at bounding box center [278, 436] width 9 height 9
checkbox input "true"
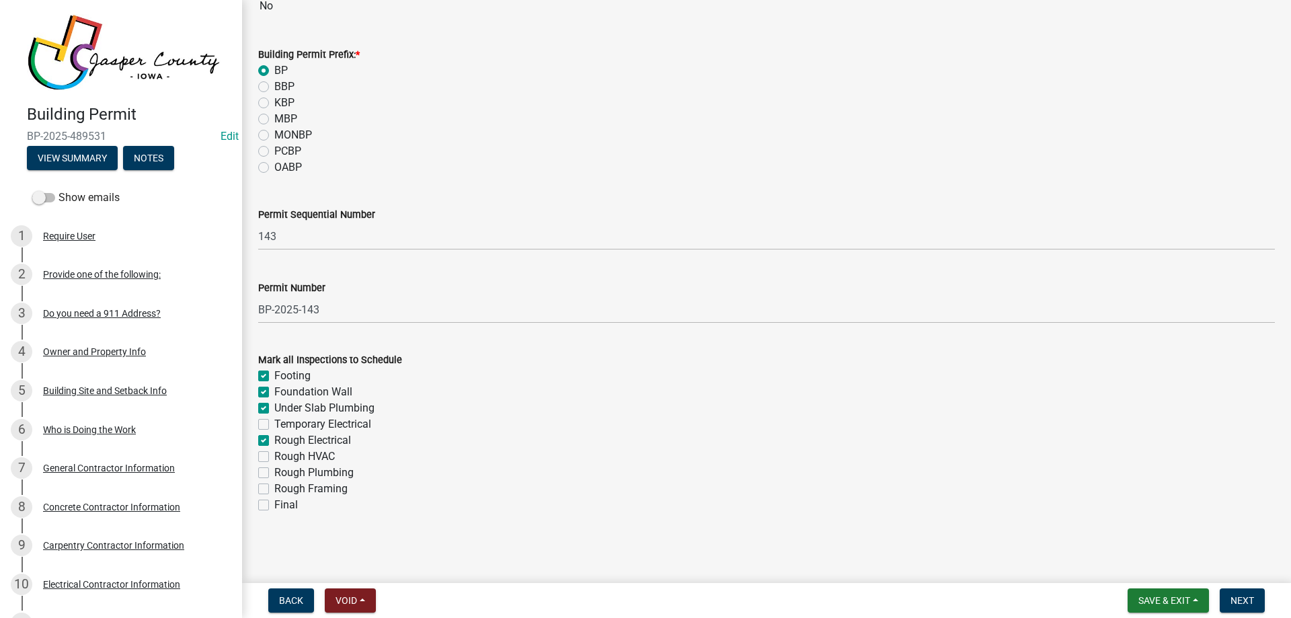
checkbox input "true"
checkbox input "false"
checkbox input "true"
checkbox input "false"
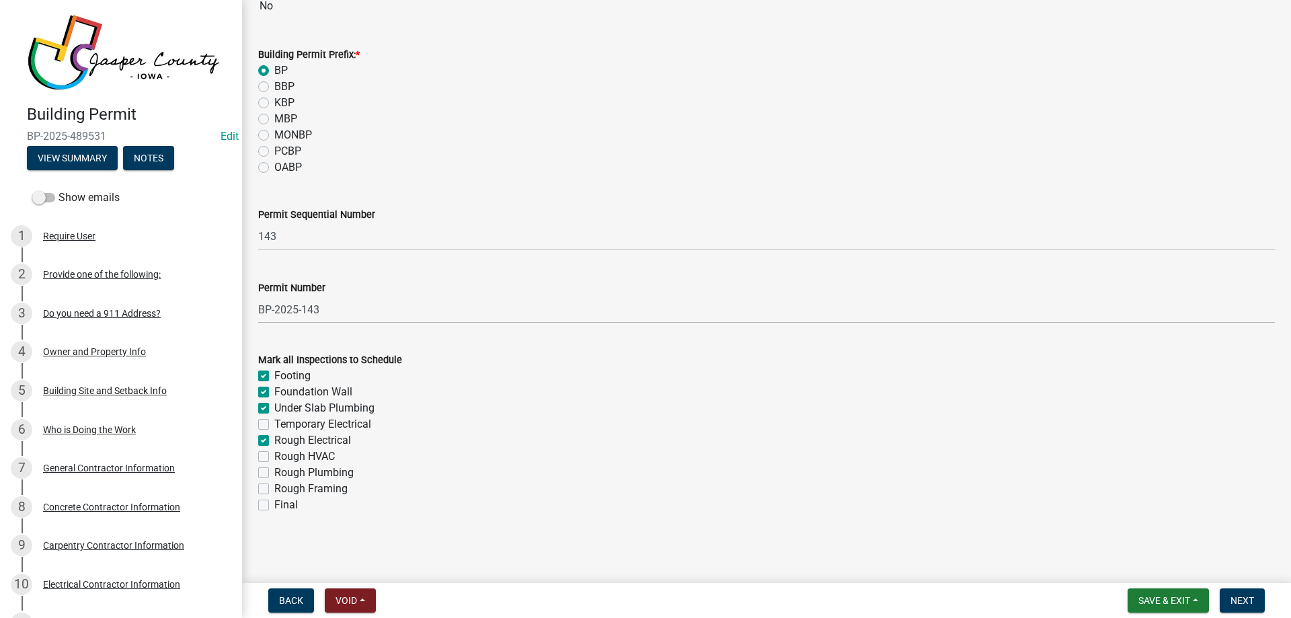
checkbox input "false"
drag, startPoint x: 265, startPoint y: 453, endPoint x: 265, endPoint y: 465, distance: 11.4
click at [274, 454] on label "Rough HVAC" at bounding box center [304, 456] width 61 height 16
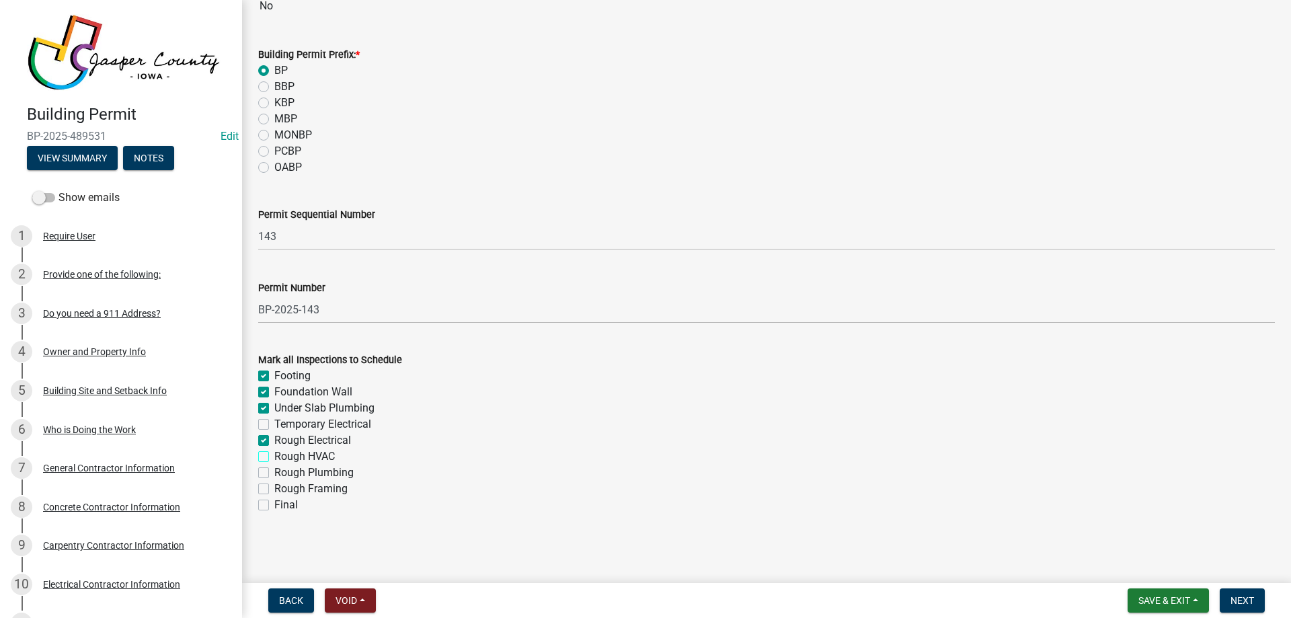
click at [274, 454] on input "Rough HVAC" at bounding box center [278, 452] width 9 height 9
checkbox input "true"
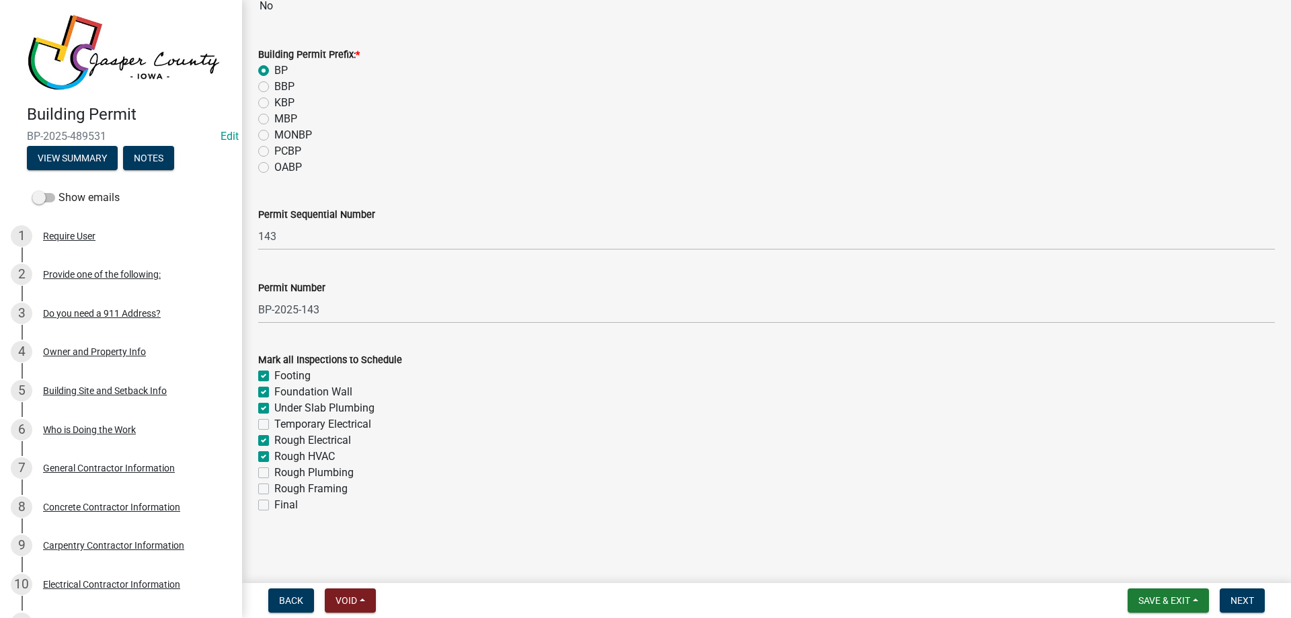
checkbox input "false"
checkbox input "true"
checkbox input "false"
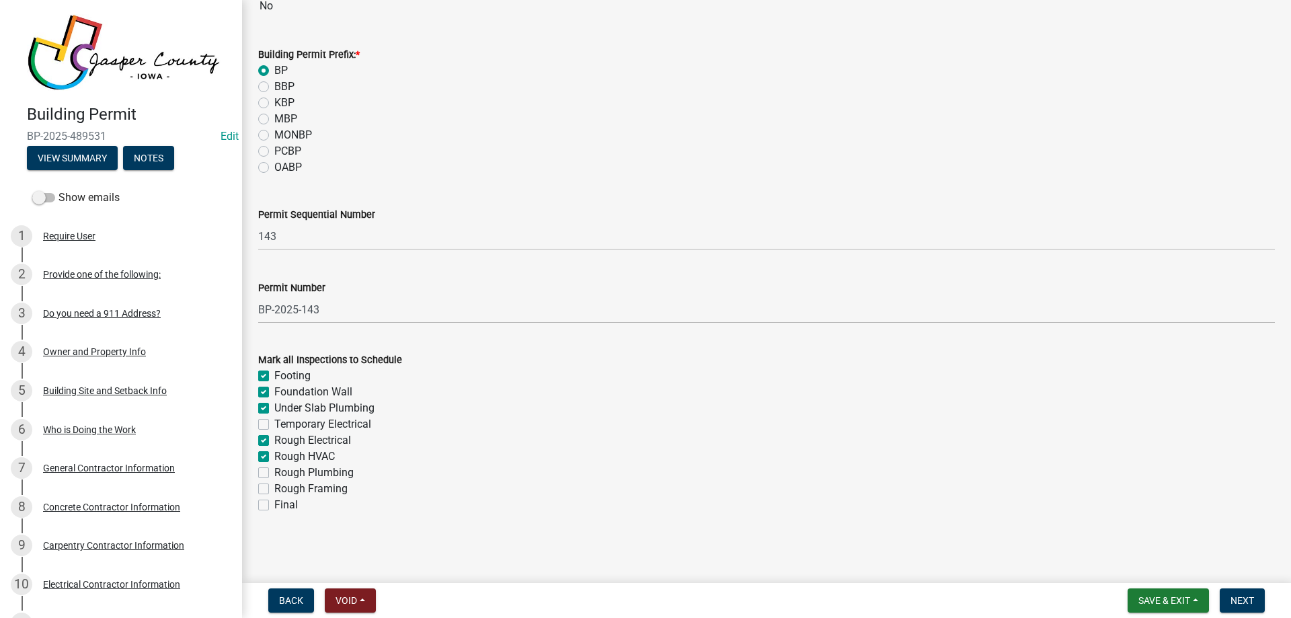
checkbox input "false"
click at [274, 473] on label "Rough Plumbing" at bounding box center [313, 473] width 79 height 16
click at [274, 473] on input "Rough Plumbing" at bounding box center [278, 469] width 9 height 9
checkbox input "true"
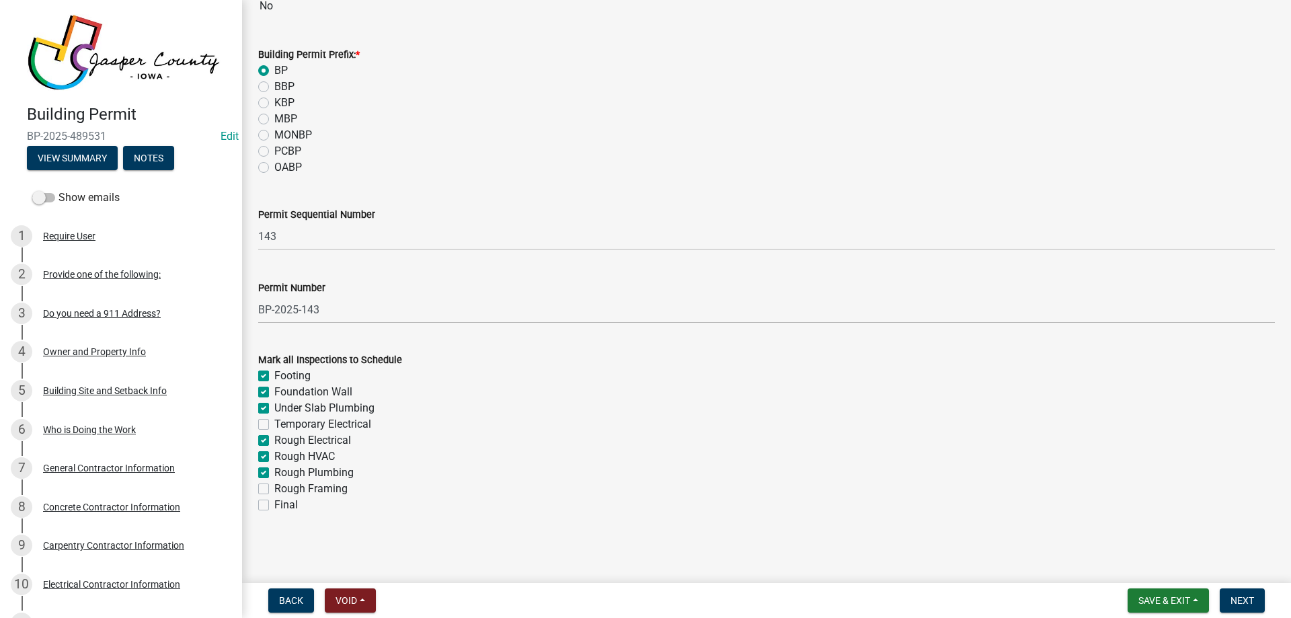
checkbox input "true"
checkbox input "false"
checkbox input "true"
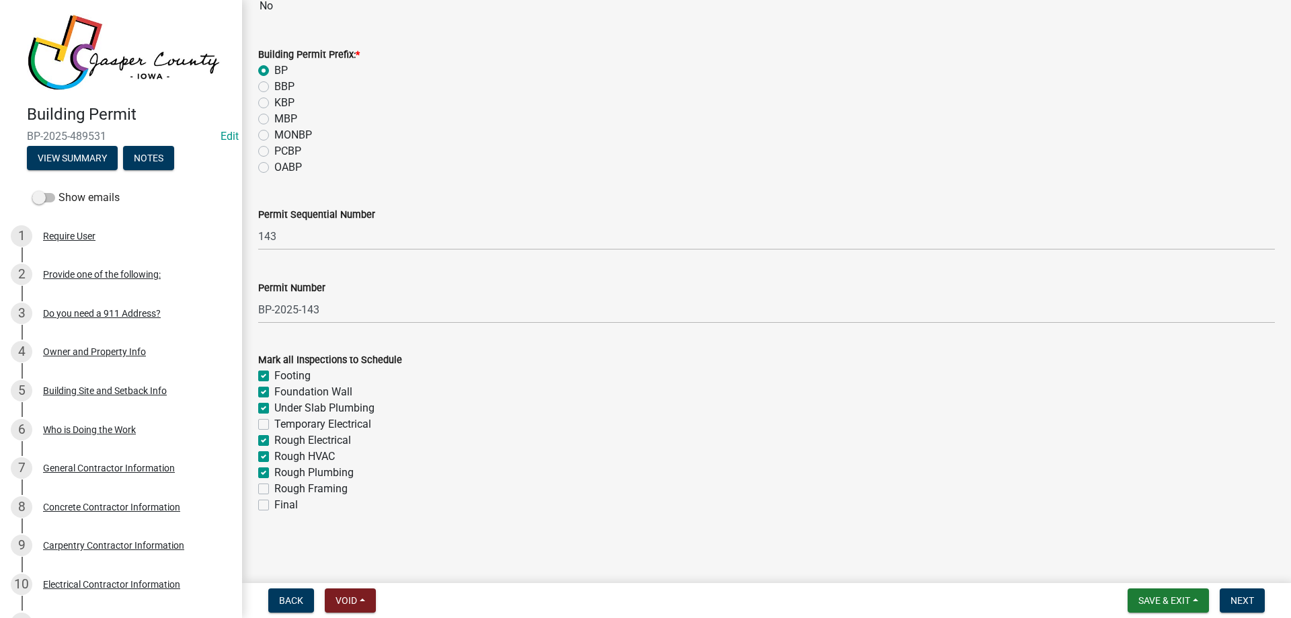
checkbox input "true"
checkbox input "false"
click at [274, 483] on label "Rough Framing" at bounding box center [310, 489] width 73 height 16
click at [274, 483] on input "Rough Framing" at bounding box center [278, 485] width 9 height 9
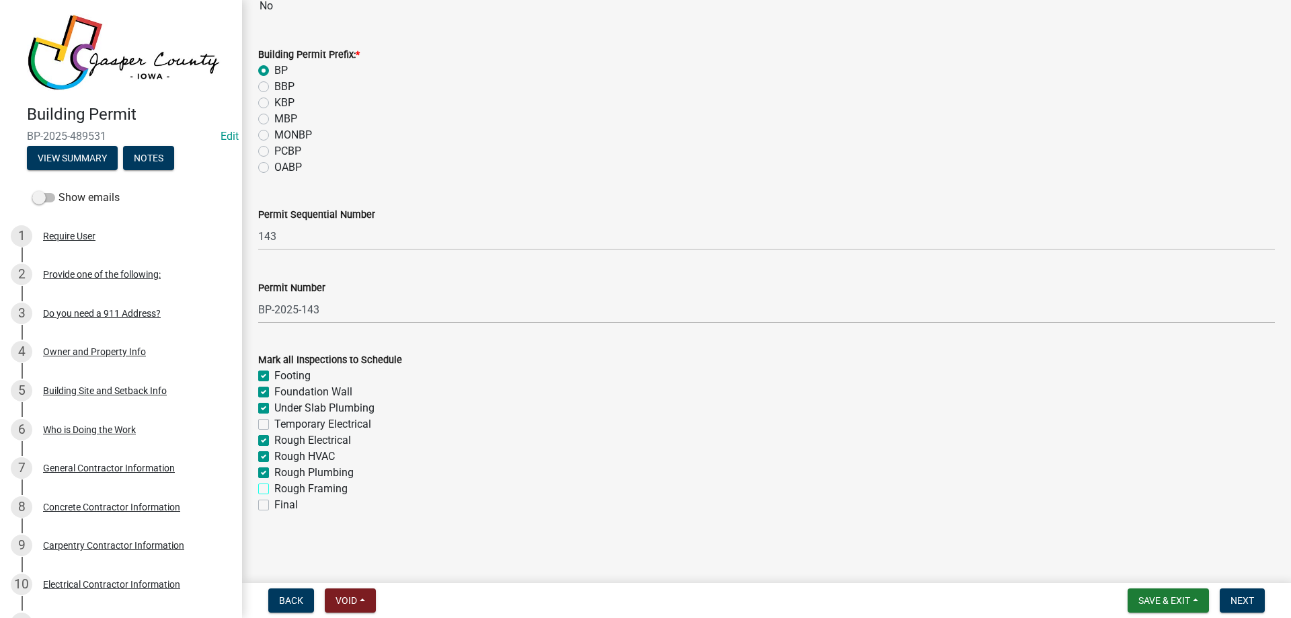
checkbox input "true"
checkbox input "false"
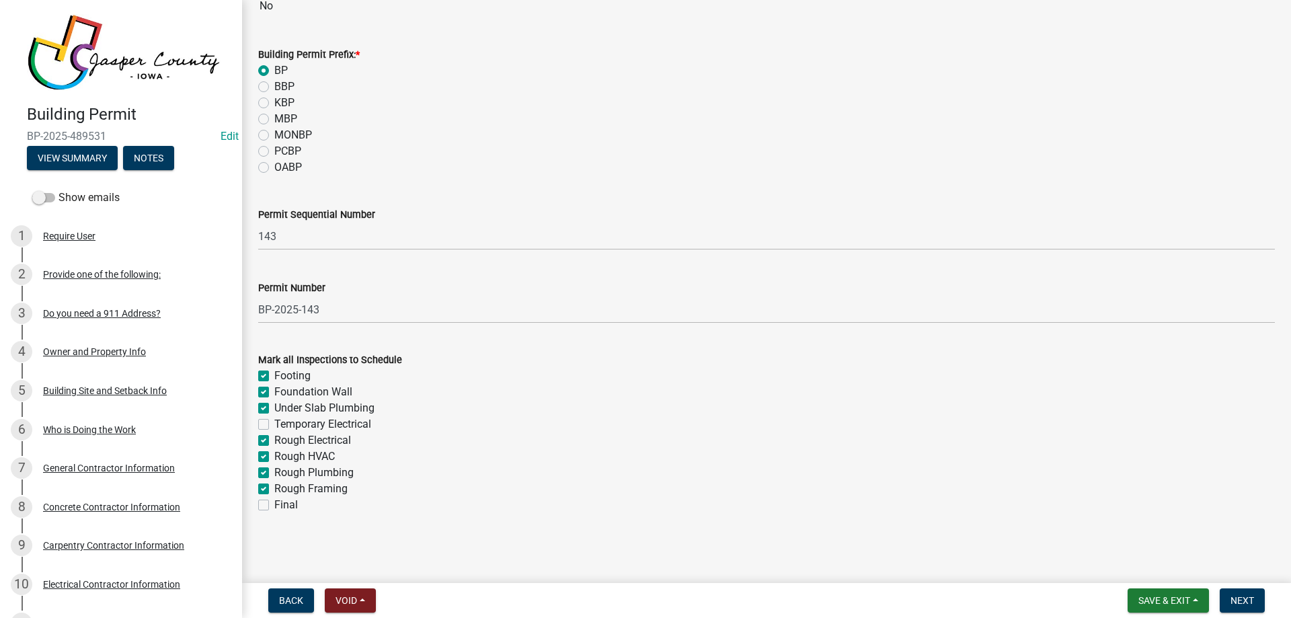
checkbox input "true"
click at [274, 502] on label "Final" at bounding box center [286, 505] width 24 height 16
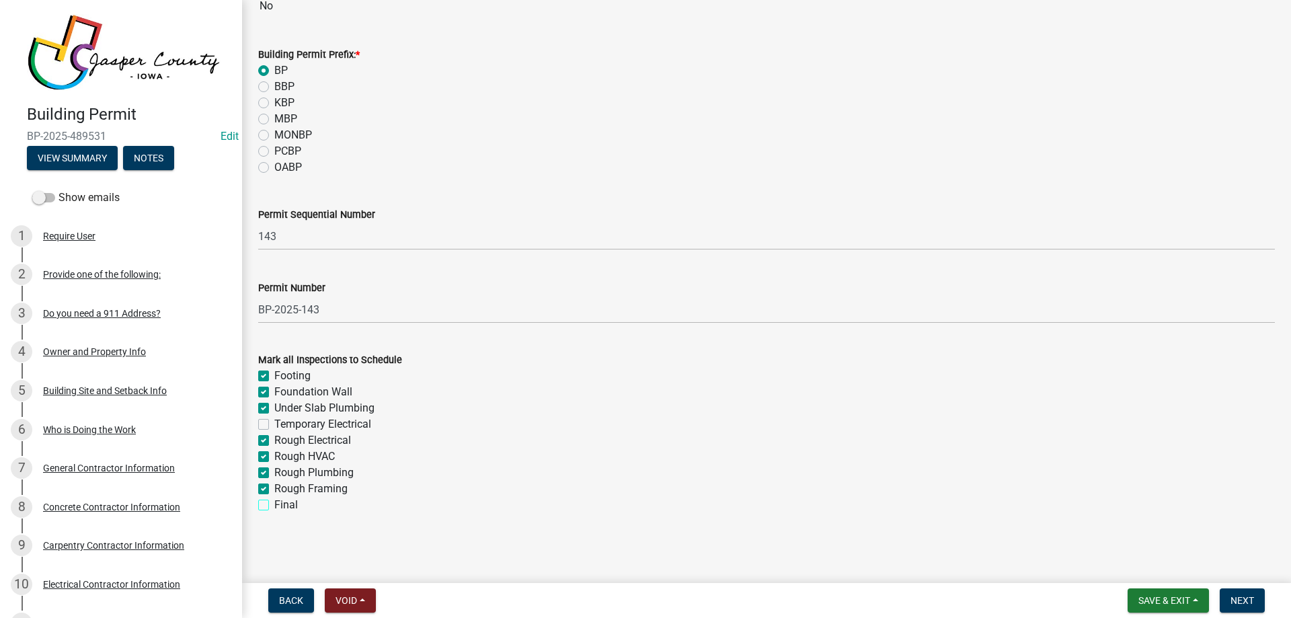
click at [274, 502] on input "Final" at bounding box center [278, 501] width 9 height 9
checkbox input "true"
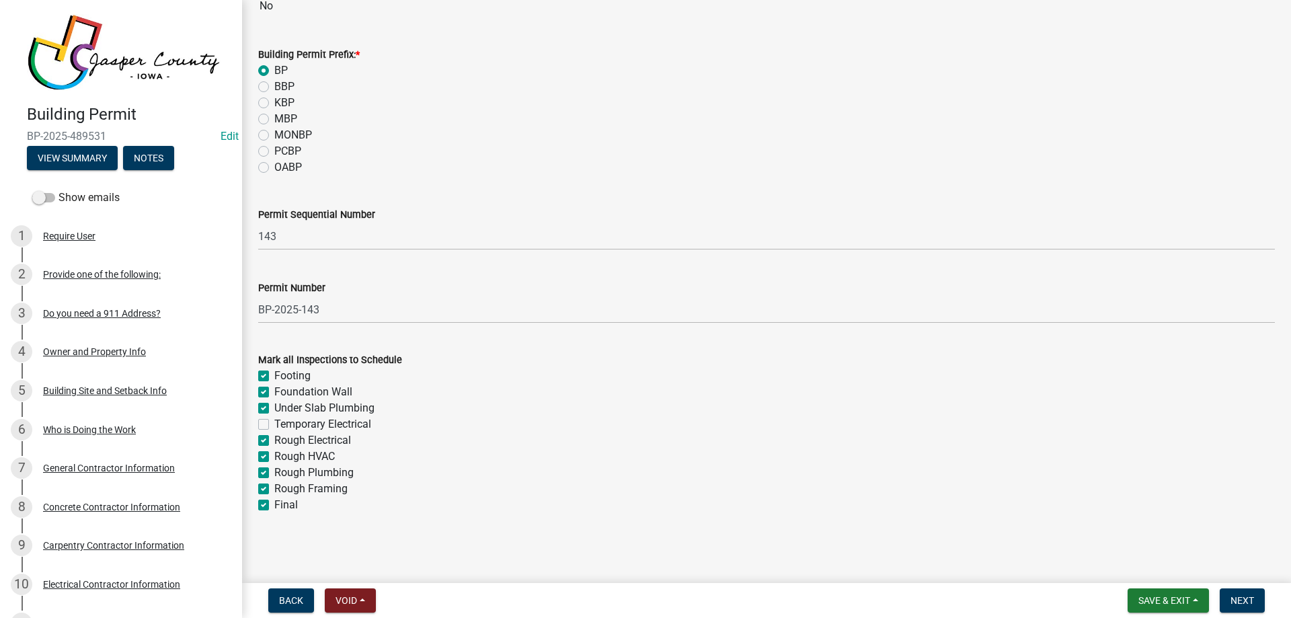
checkbox input "false"
checkbox input "true"
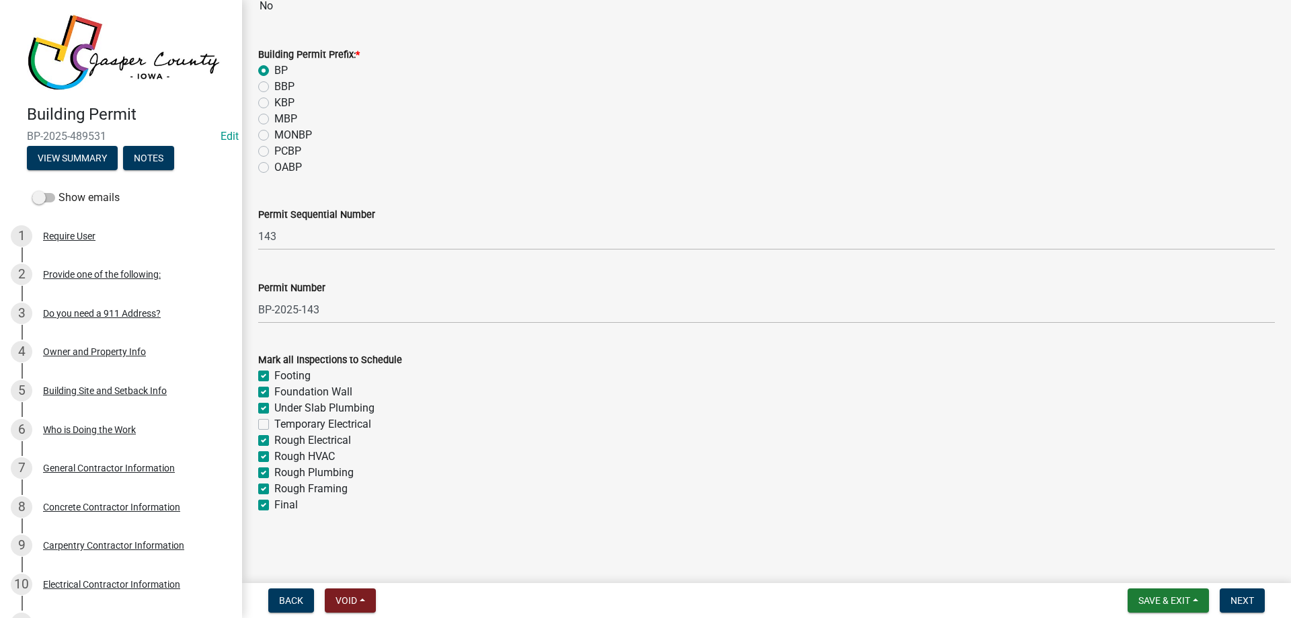
checkbox input "true"
click at [1238, 595] on span "Next" at bounding box center [1242, 600] width 24 height 11
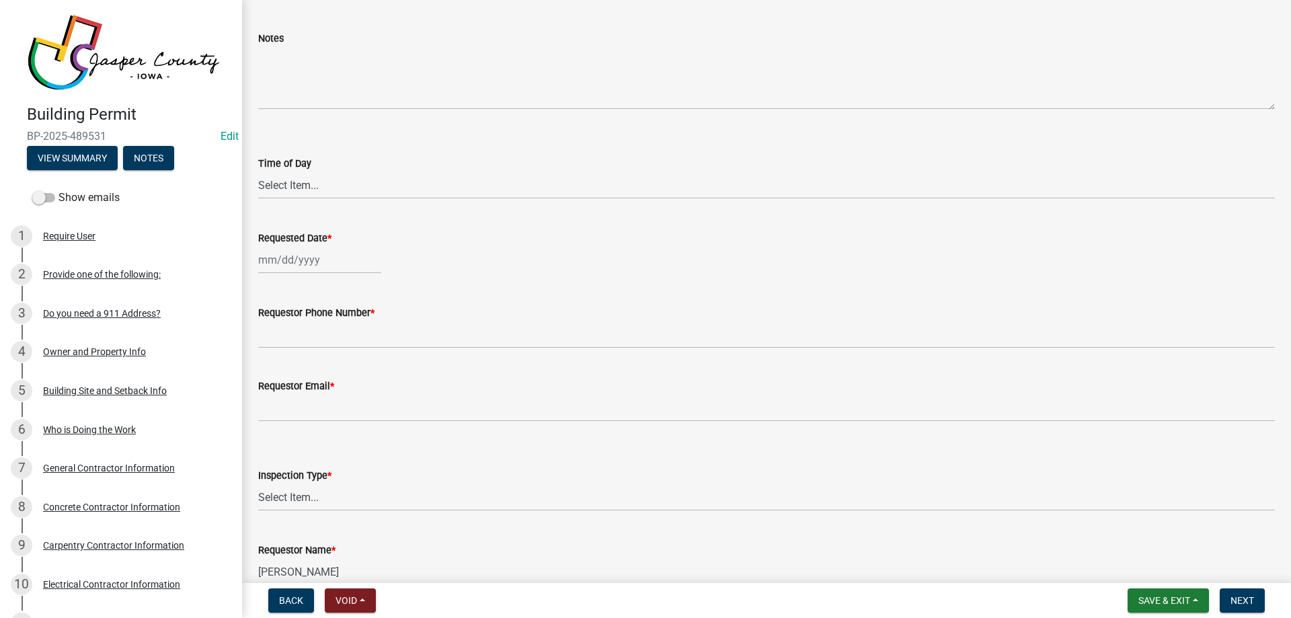
scroll to position [0, 0]
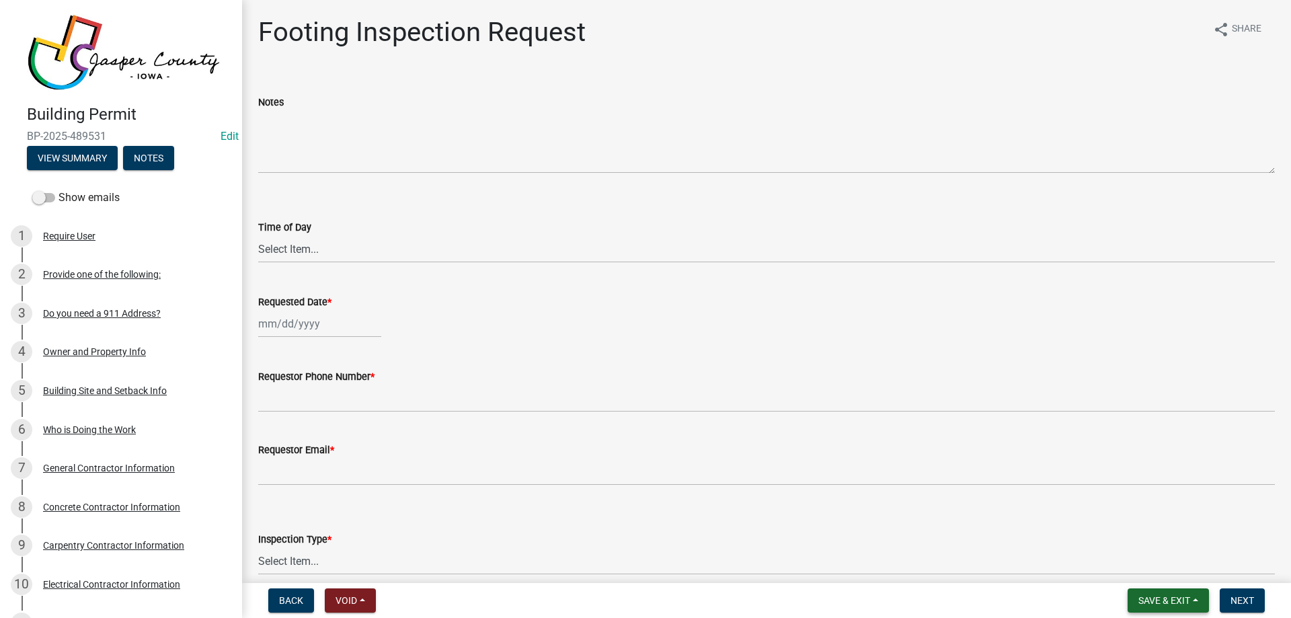
click at [1197, 600] on button "Save & Exit" at bounding box center [1167, 600] width 81 height 24
click at [1168, 569] on button "Save & Exit" at bounding box center [1155, 565] width 108 height 32
